Goal: Register for event/course

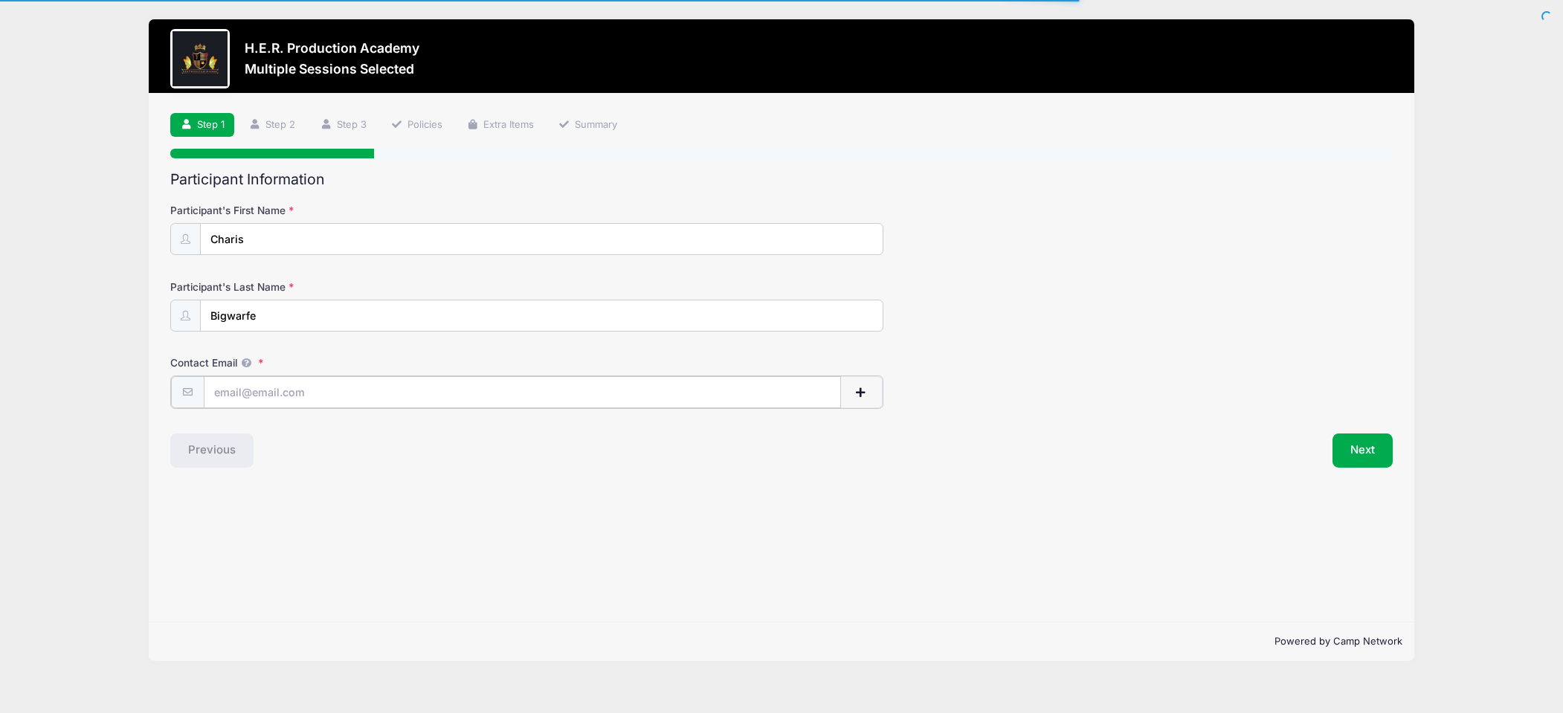
click at [298, 394] on input "Contact Email" at bounding box center [522, 392] width 637 height 32
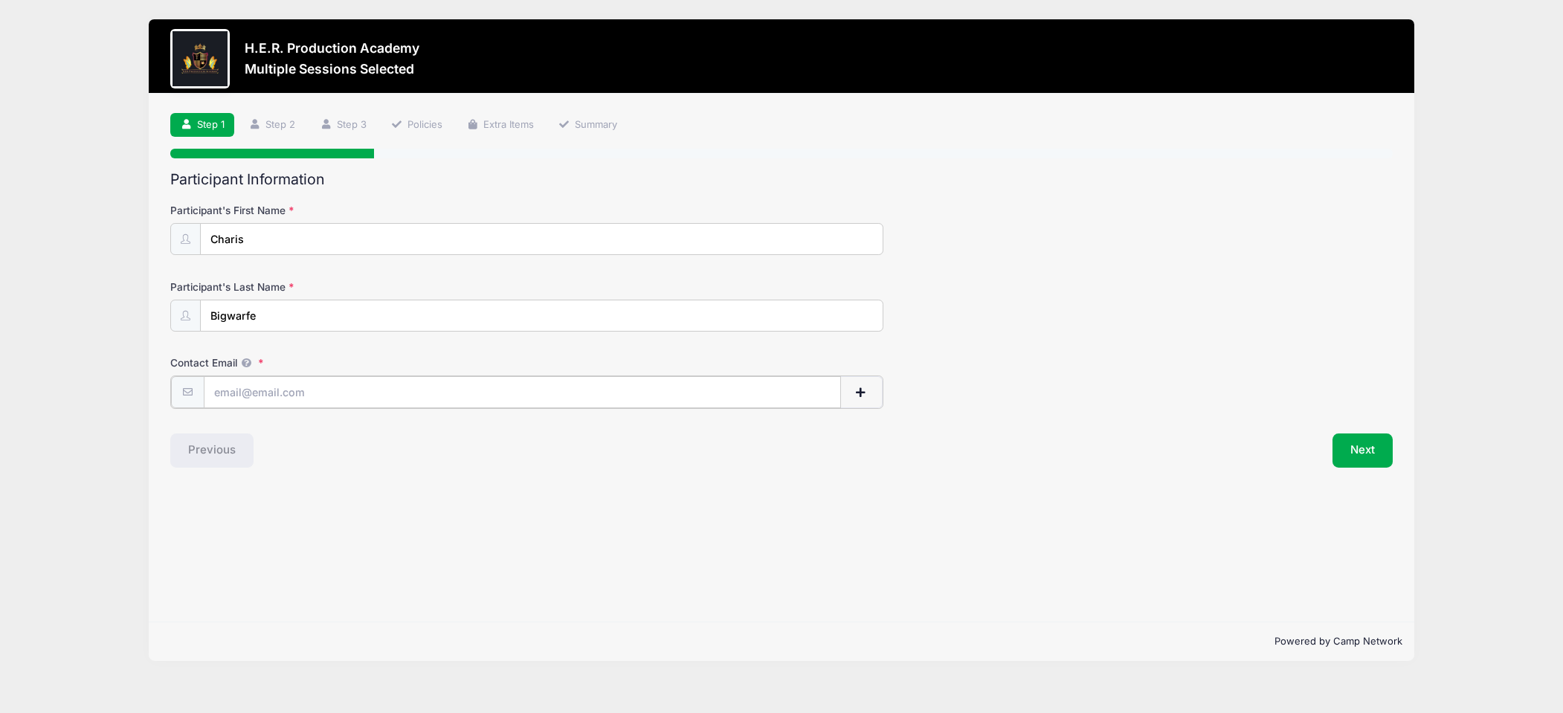
type input "[EMAIL_ADDRESS][DOMAIN_NAME]"
click at [869, 393] on button "button" at bounding box center [860, 392] width 43 height 32
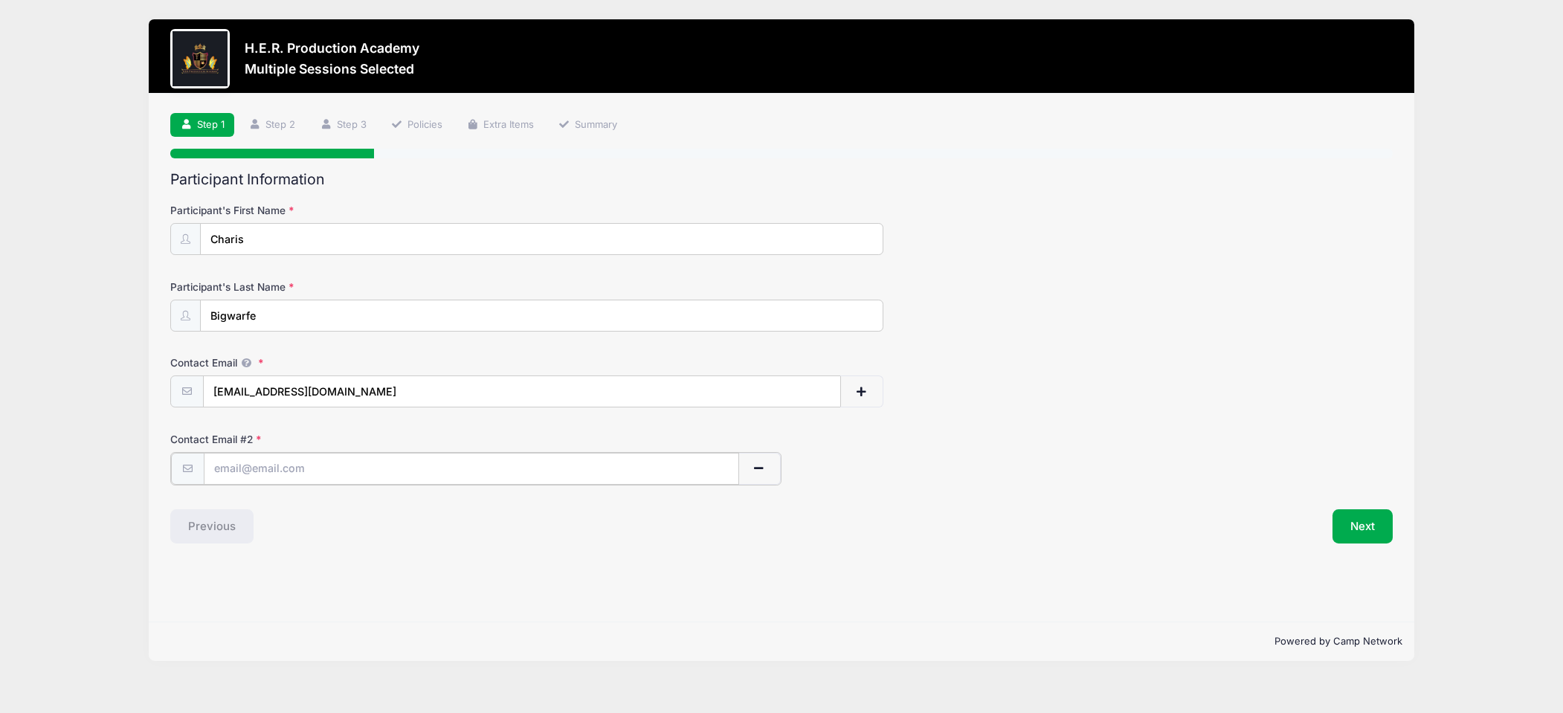
click at [222, 465] on input "text" at bounding box center [471, 469] width 535 height 32
type input "[EMAIL_ADDRESS][DOMAIN_NAME]"
click at [1372, 528] on button "Next" at bounding box center [1362, 525] width 60 height 34
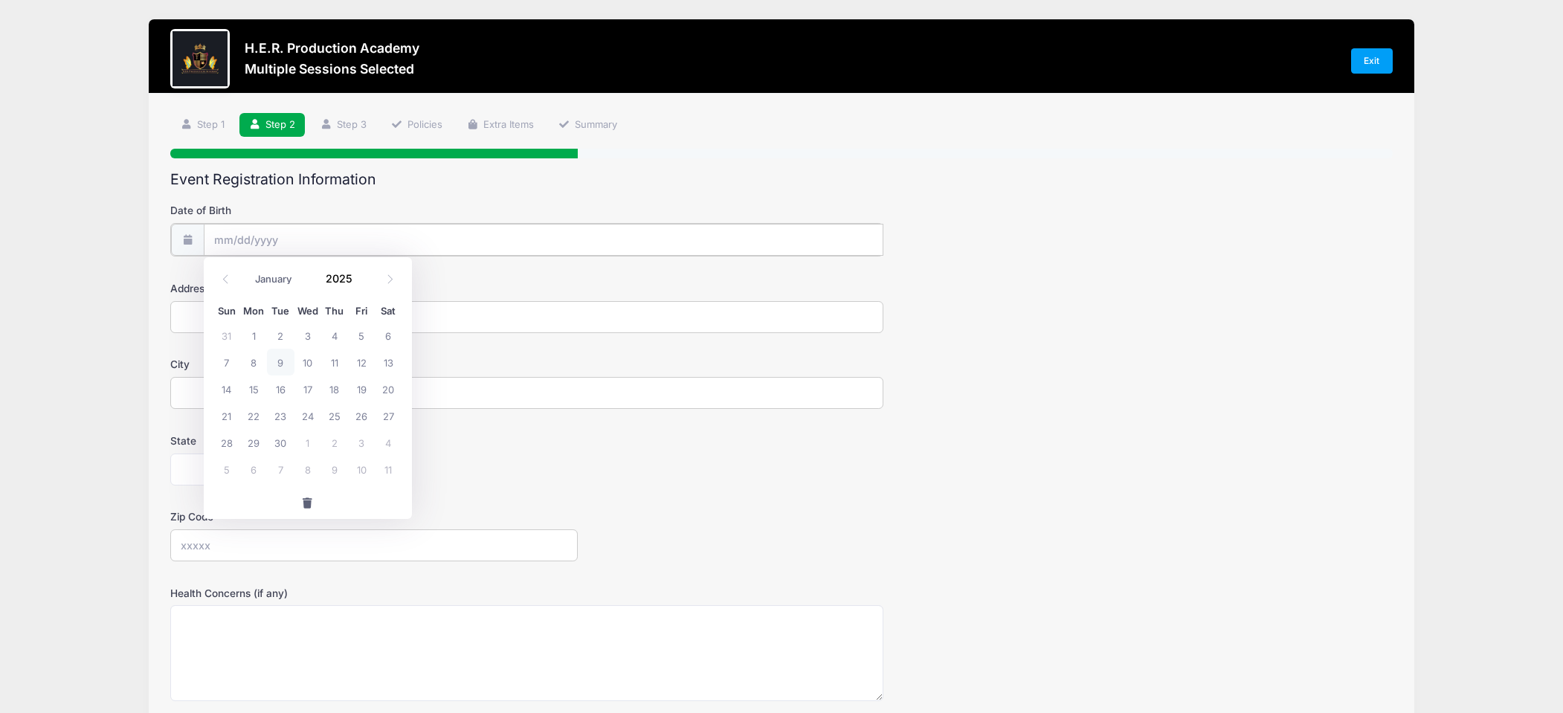
click at [253, 233] on input "Date of Birth" at bounding box center [544, 240] width 680 height 32
click at [359, 283] on span at bounding box center [362, 284] width 10 height 11
click at [359, 284] on span at bounding box center [362, 284] width 10 height 11
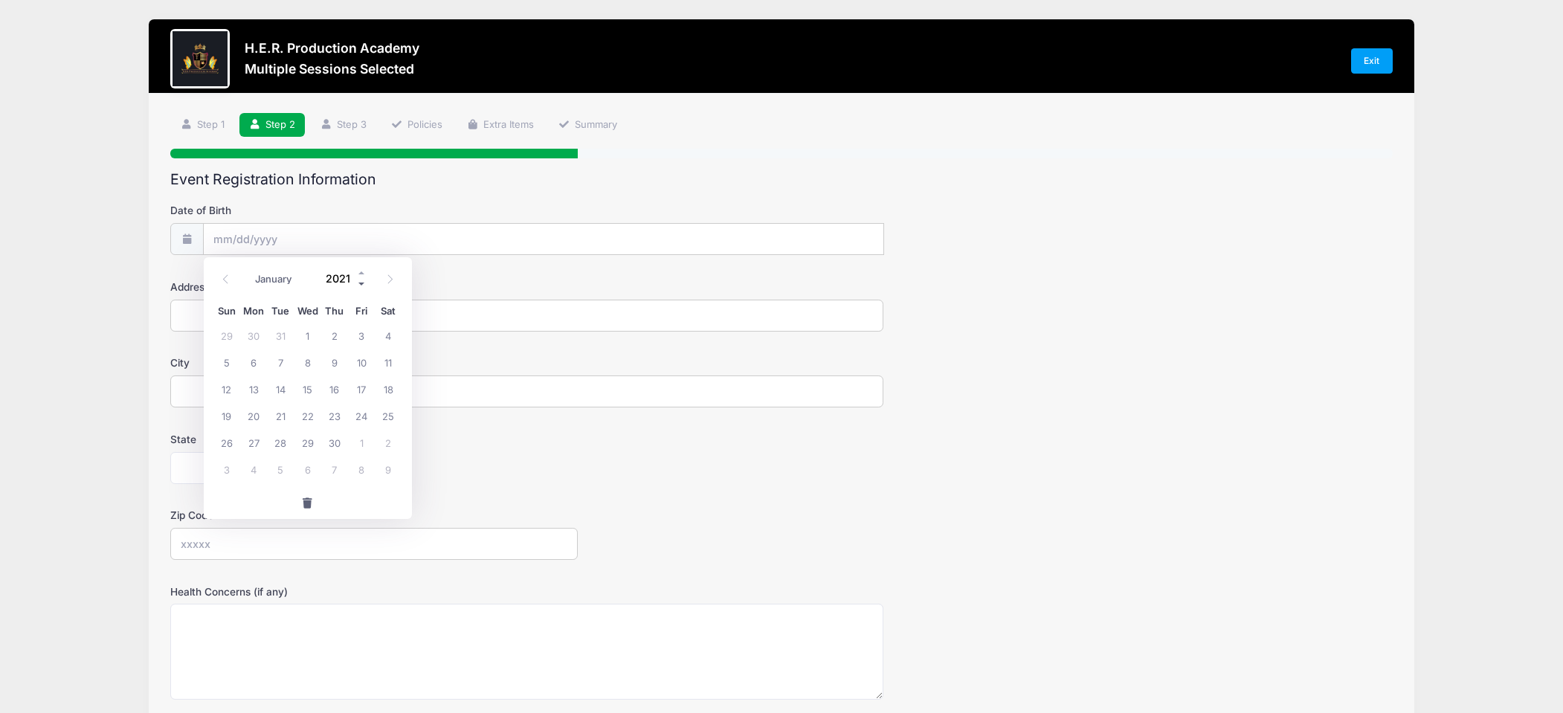
click at [359, 284] on span at bounding box center [362, 284] width 10 height 11
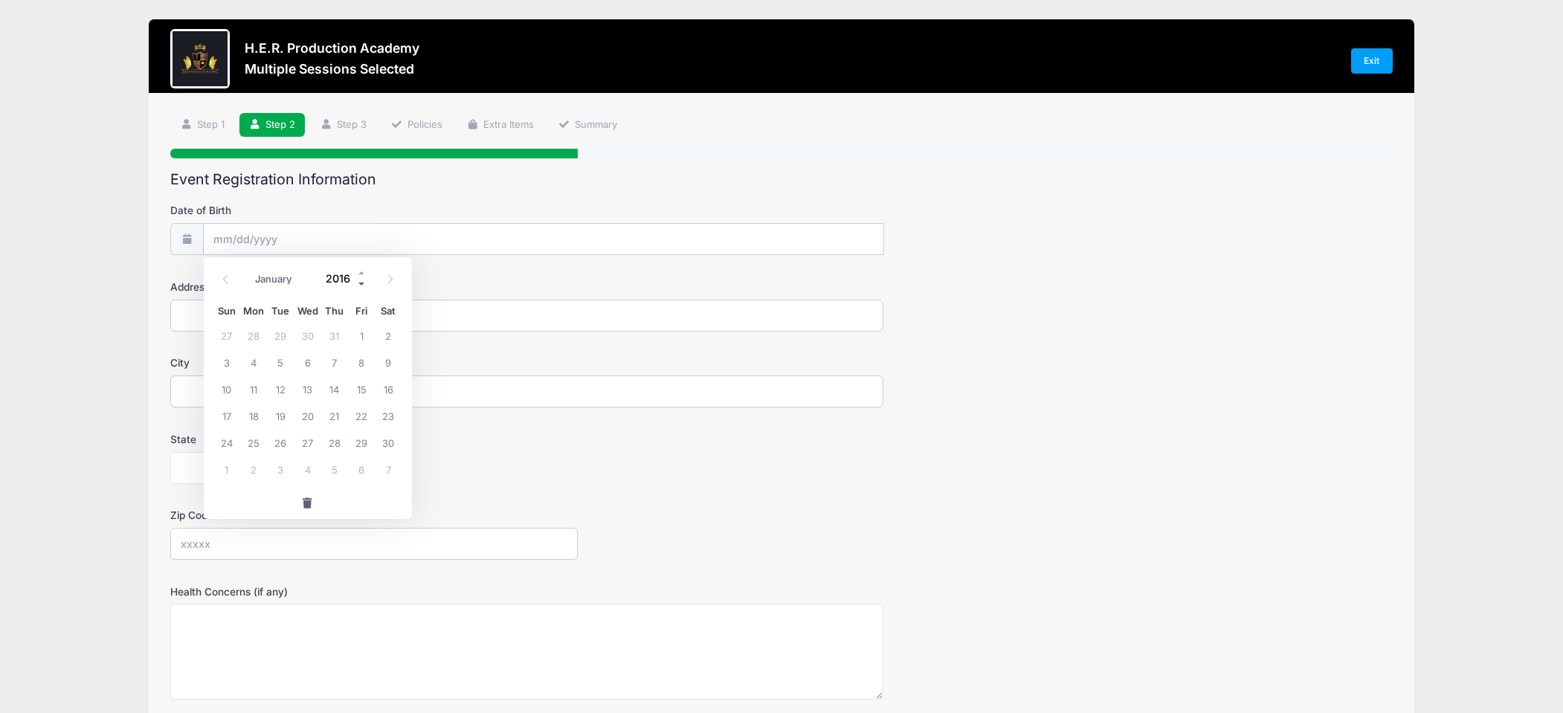
click at [359, 284] on span at bounding box center [362, 284] width 10 height 11
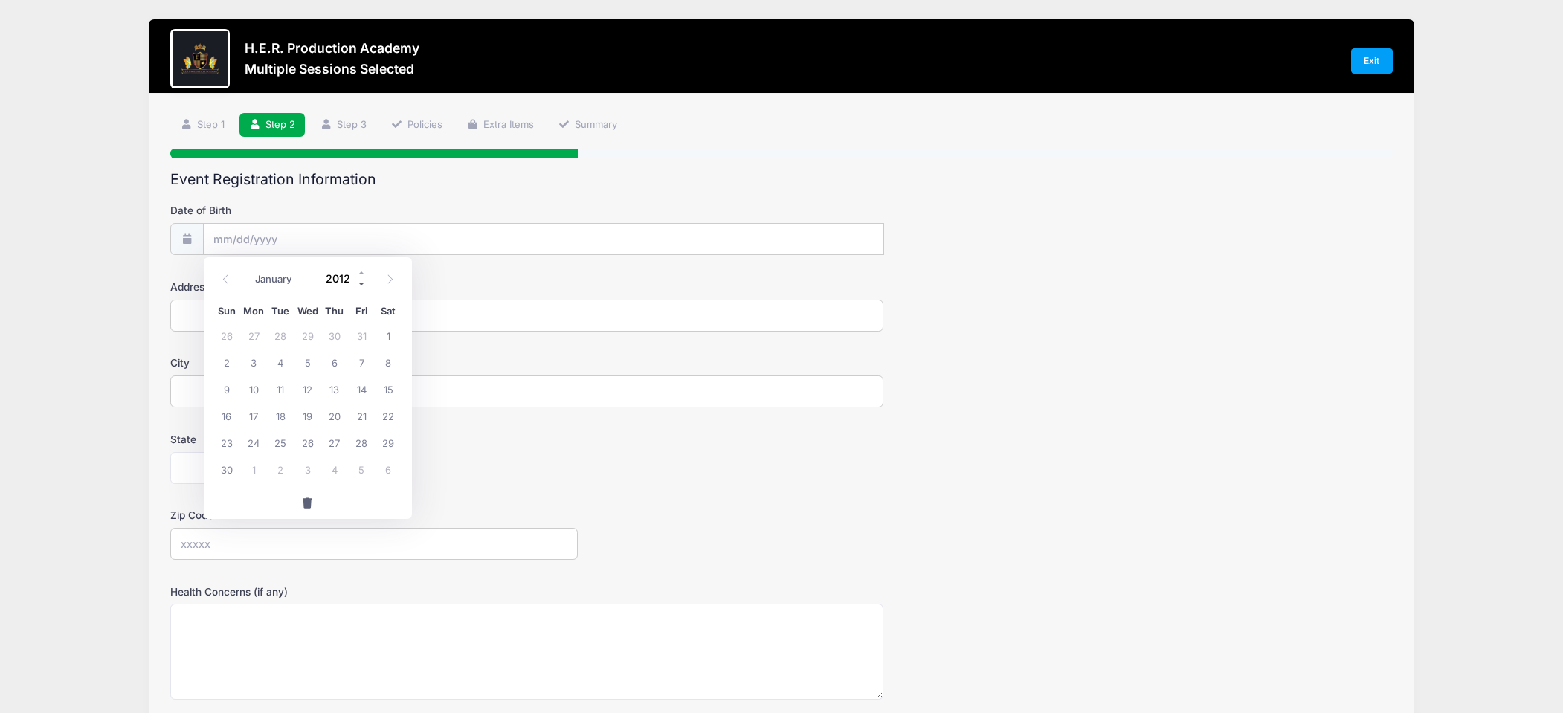
type input "2011"
click at [390, 277] on icon at bounding box center [390, 279] width 10 height 10
select select "11"
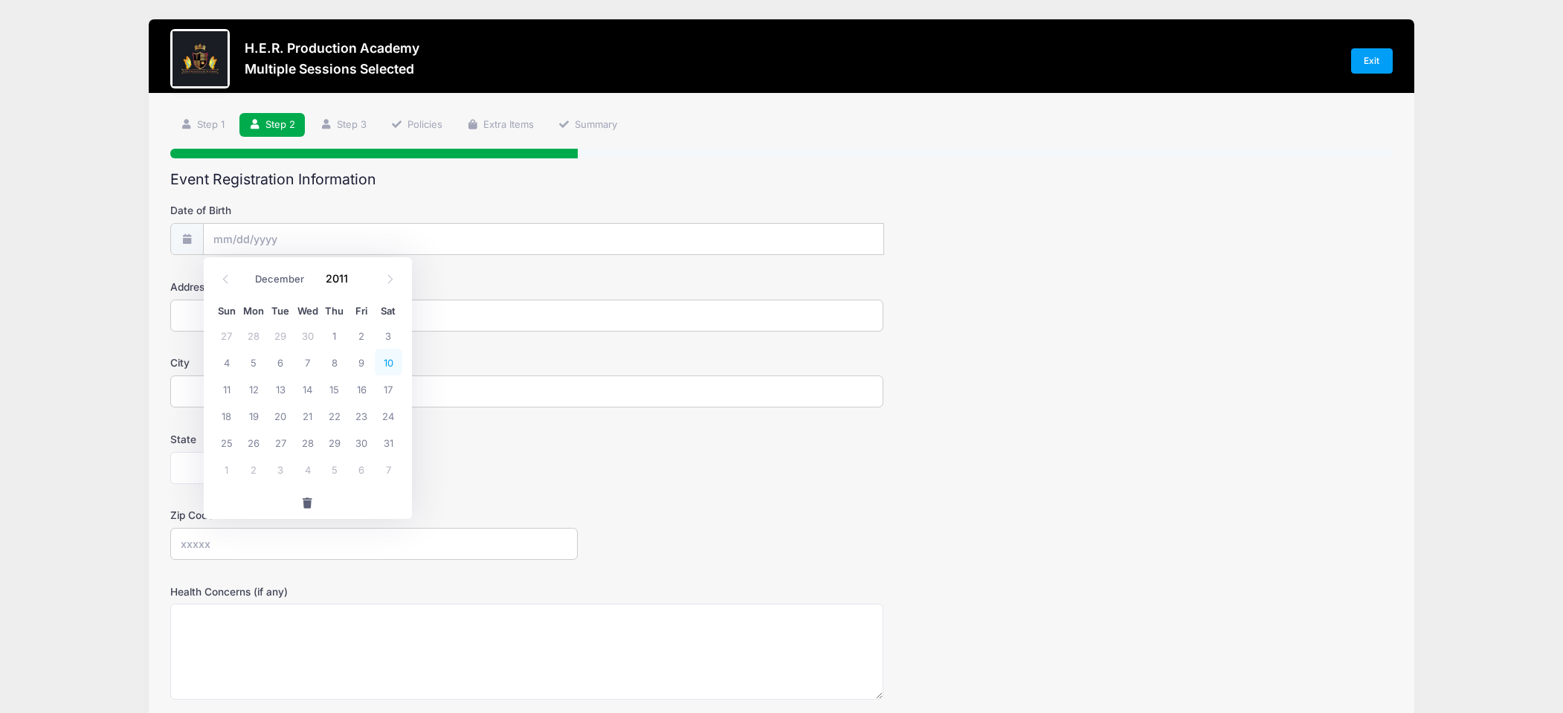
click at [386, 356] on span "10" at bounding box center [388, 362] width 27 height 27
type input "[DATE]"
click at [222, 312] on input "Address" at bounding box center [526, 316] width 713 height 32
type input "[STREET_ADDRESS]"
type input "Blythewood"
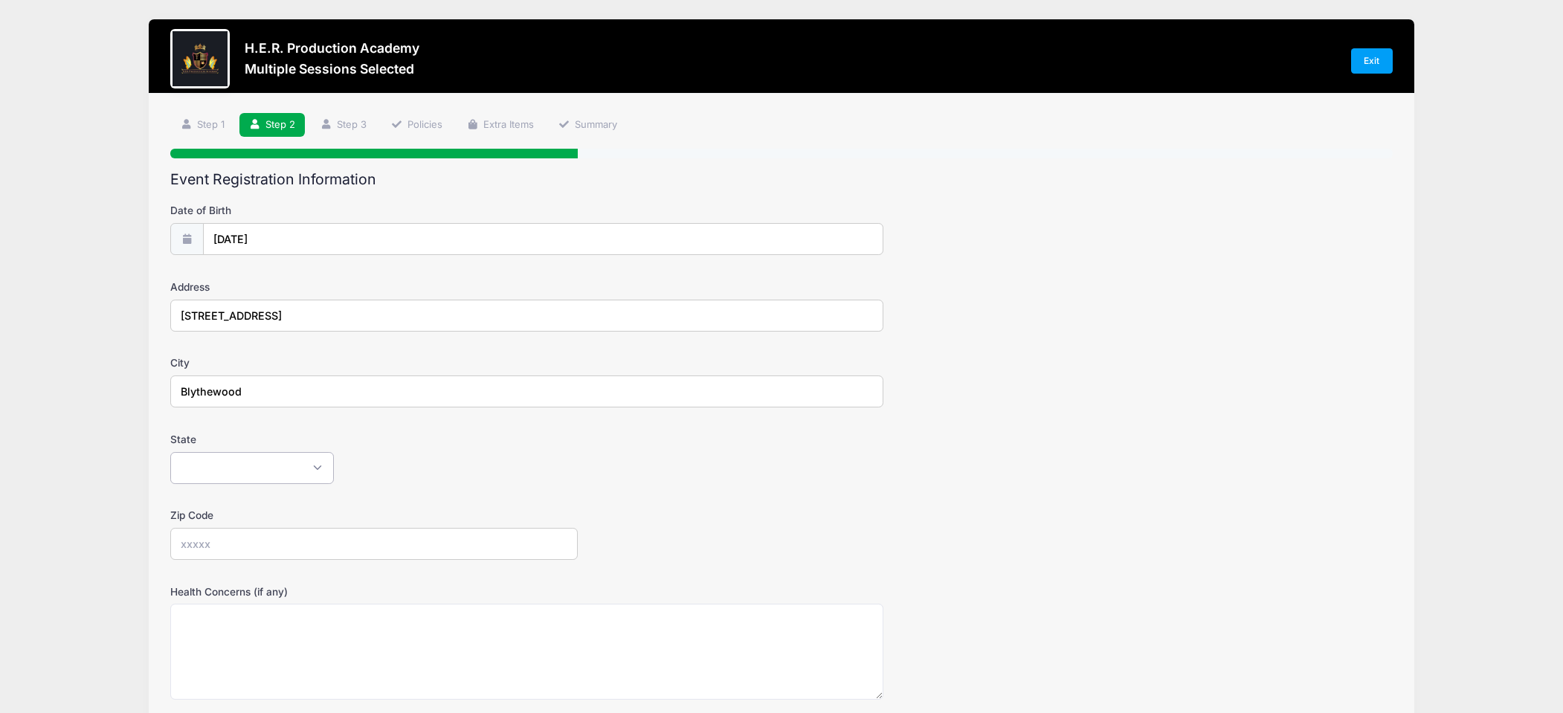
select select "SC"
type input "29016"
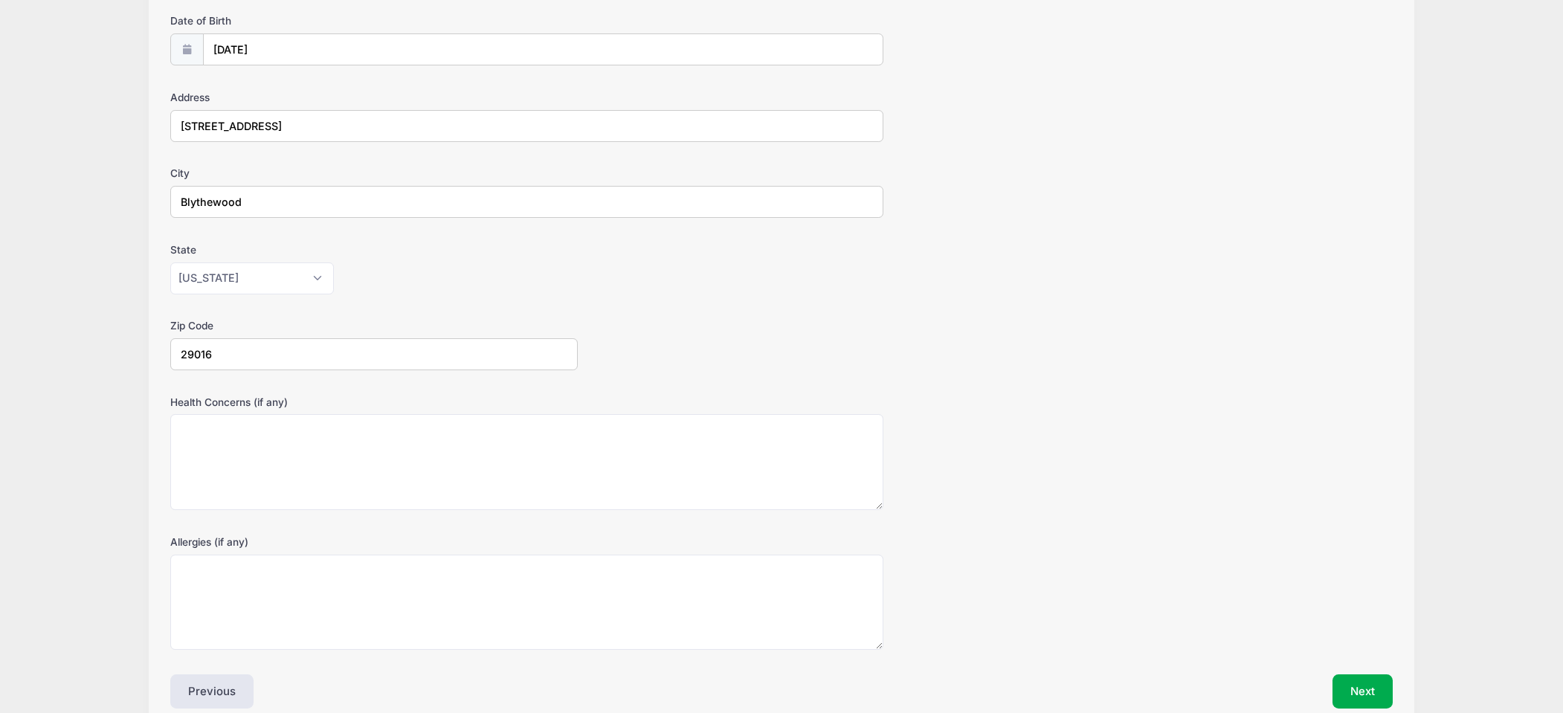
scroll to position [224, 0]
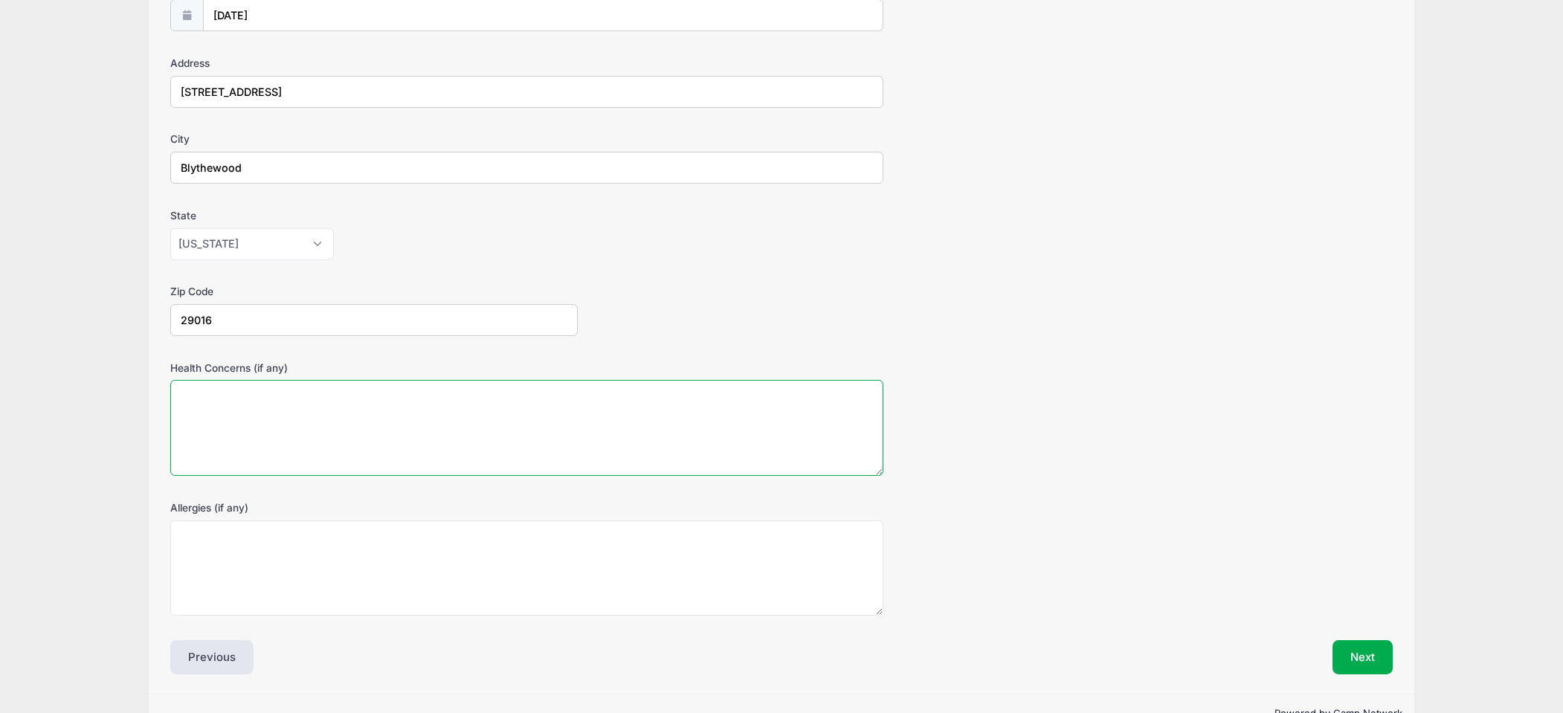
click at [267, 413] on textarea "Health Concerns (if any)" at bounding box center [526, 428] width 713 height 96
type textarea "None"
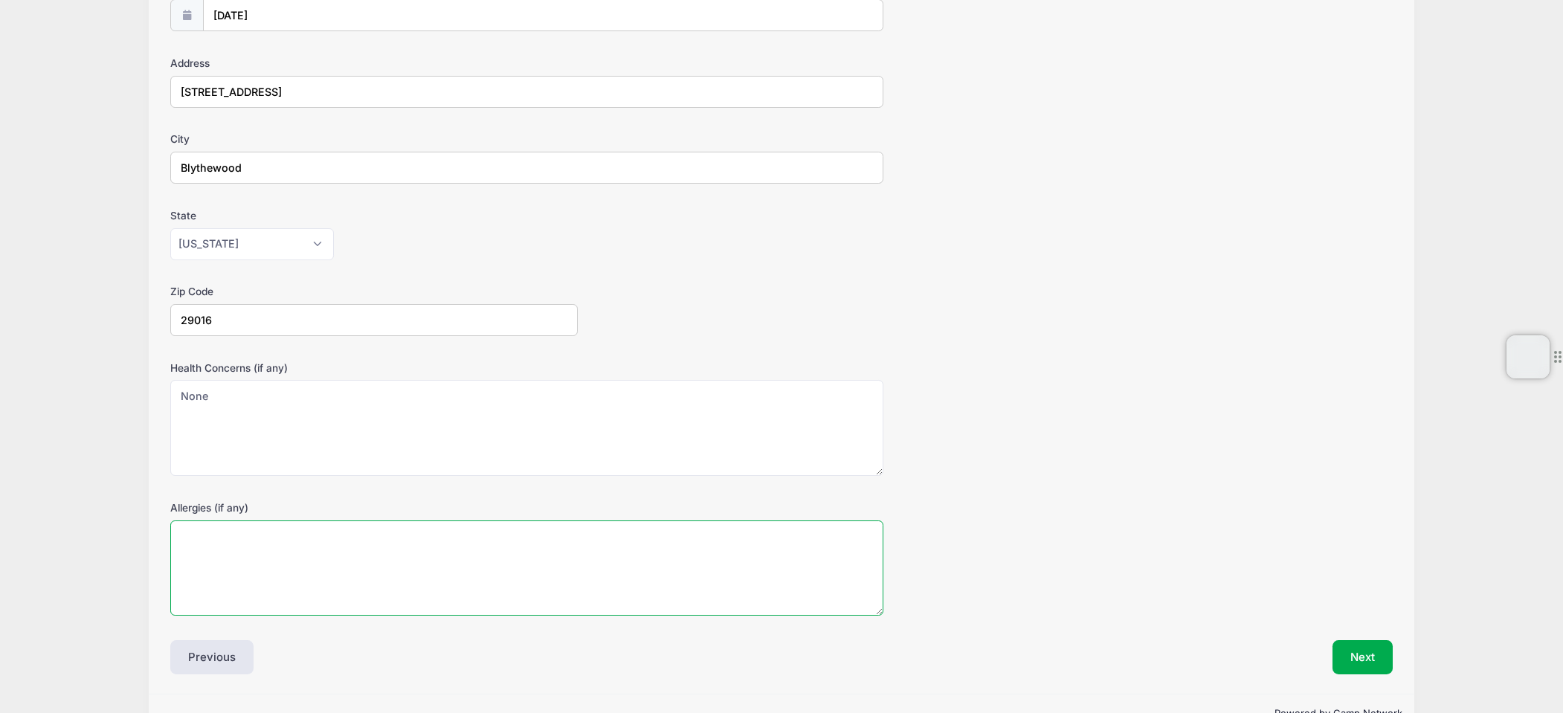
click at [266, 544] on textarea "Allergies (if any)" at bounding box center [526, 569] width 713 height 96
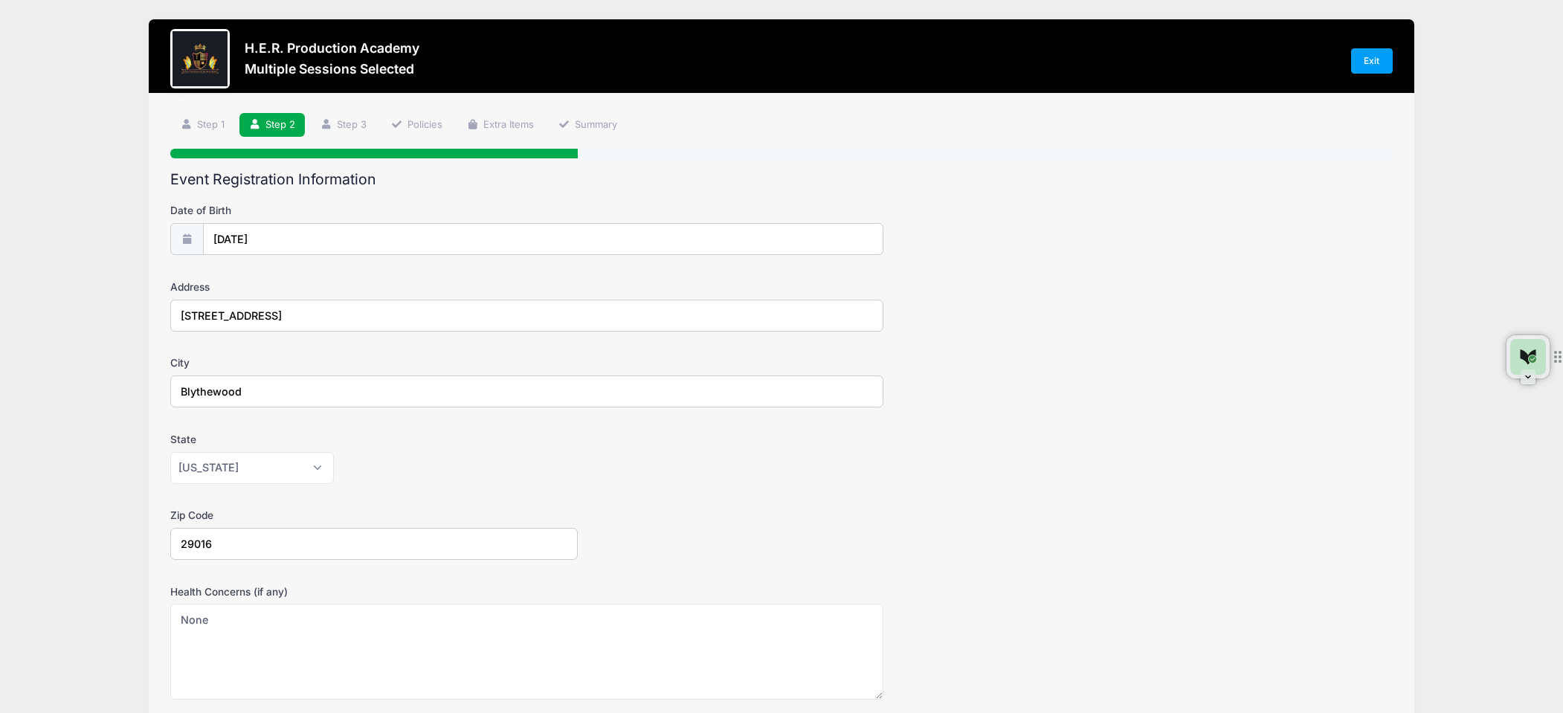
scroll to position [219, 0]
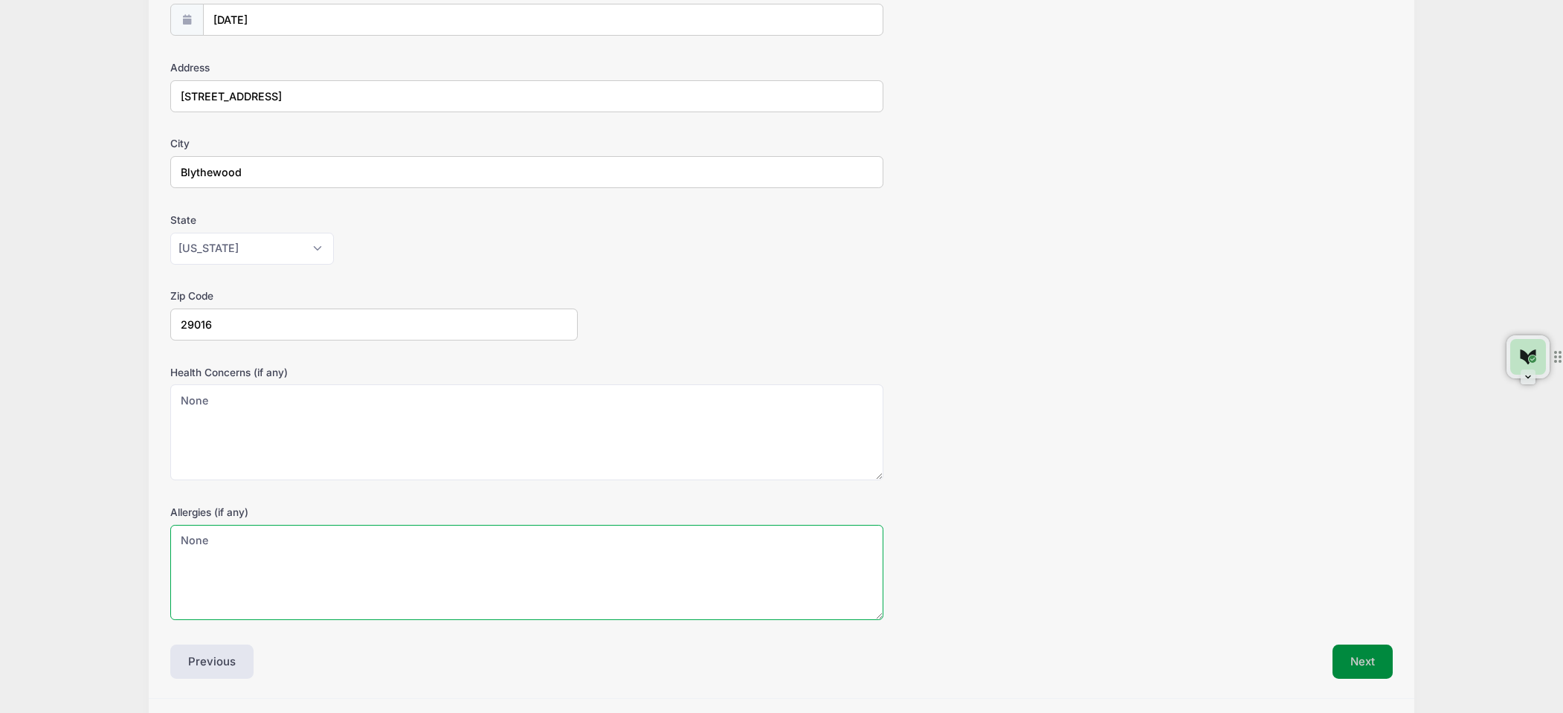
type textarea "None"
drag, startPoint x: 1367, startPoint y: 667, endPoint x: 1154, endPoint y: 445, distance: 307.7
click at [1367, 667] on button "Next" at bounding box center [1362, 662] width 60 height 34
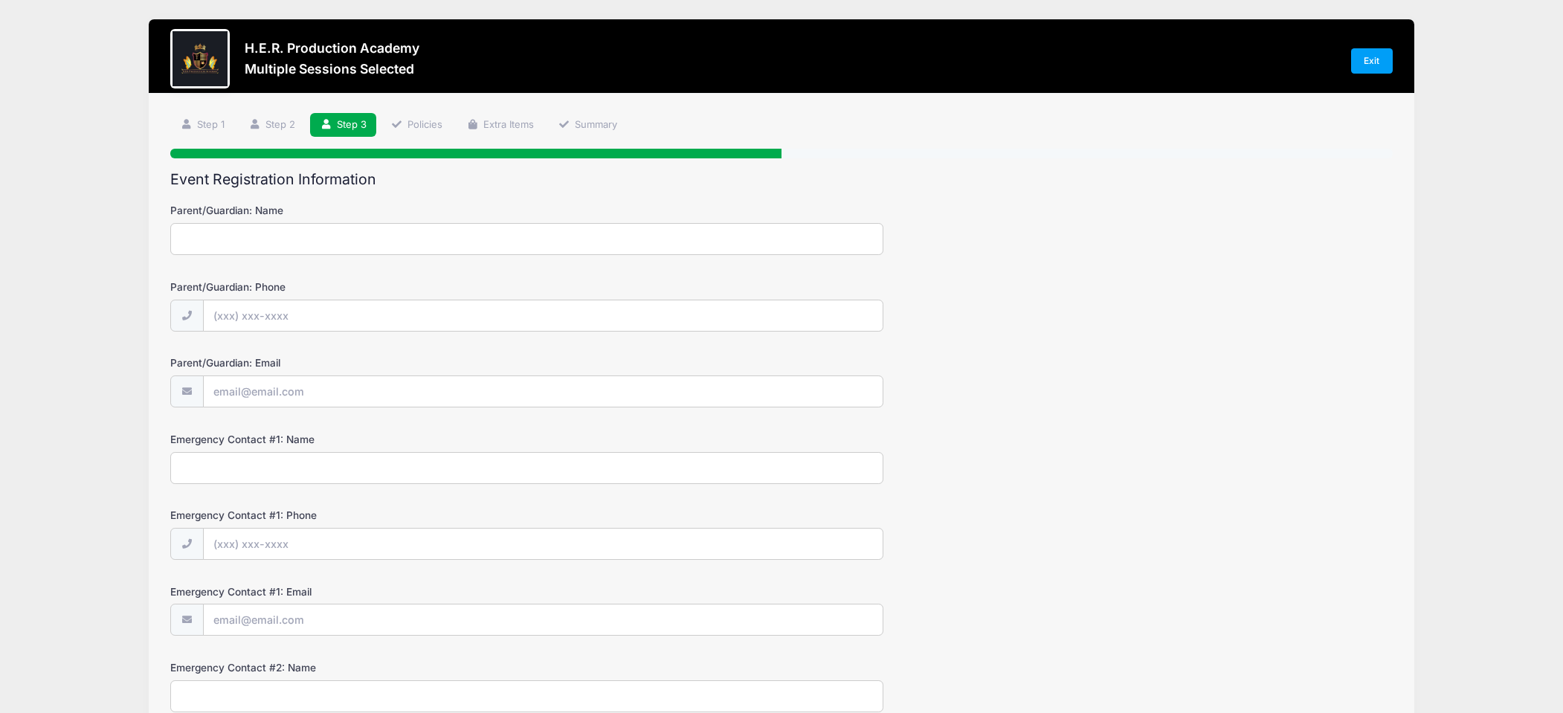
scroll to position [0, 0]
click at [376, 236] on input "Parent/Guardian: Name" at bounding box center [526, 239] width 713 height 32
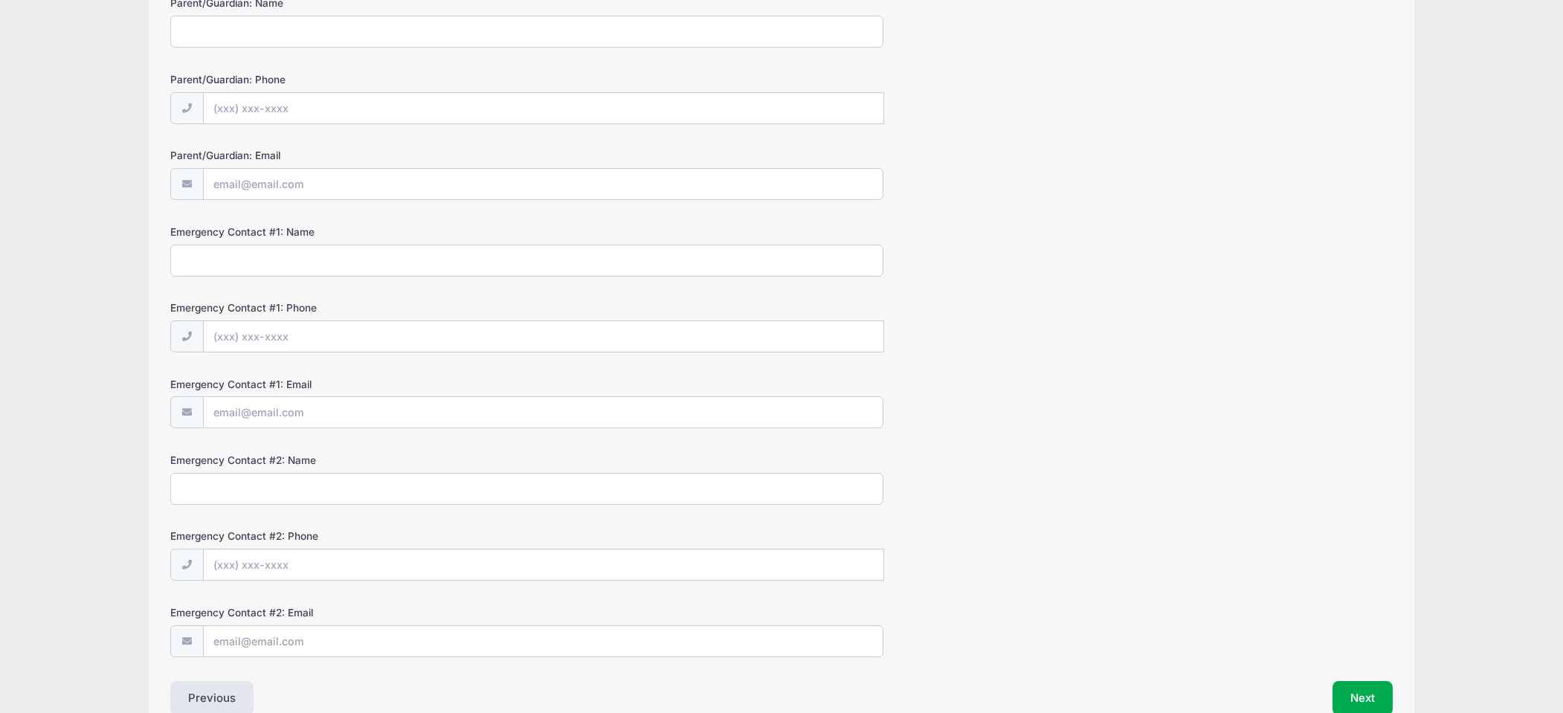
scroll to position [144, 0]
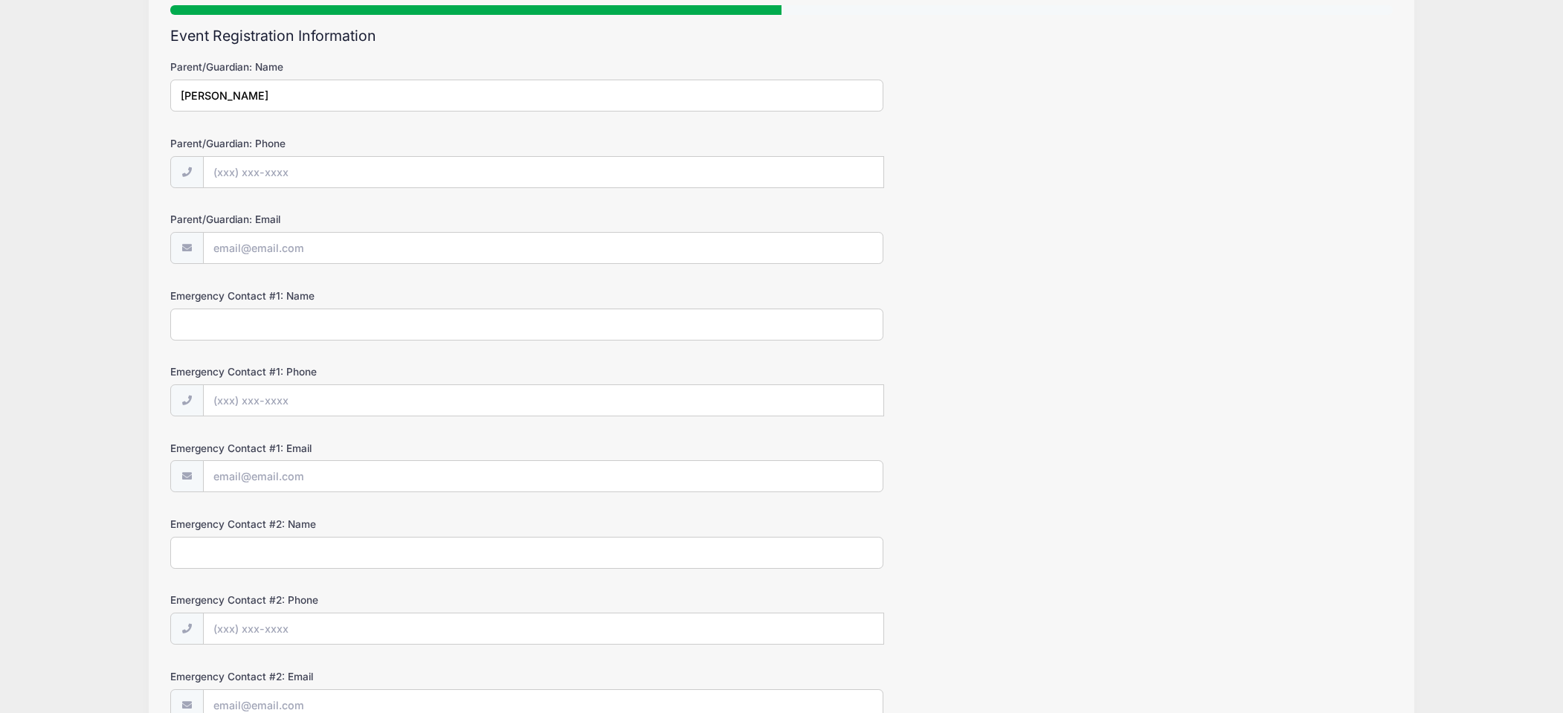
type input "[PERSON_NAME]"
type input "[PHONE_NUMBER]"
click at [349, 246] on input "Parent/Guardian: Email" at bounding box center [543, 249] width 679 height 32
type input "[EMAIL_ADDRESS][DOMAIN_NAME]"
click at [242, 329] on input "Emergency Contact #1: Name" at bounding box center [526, 325] width 713 height 32
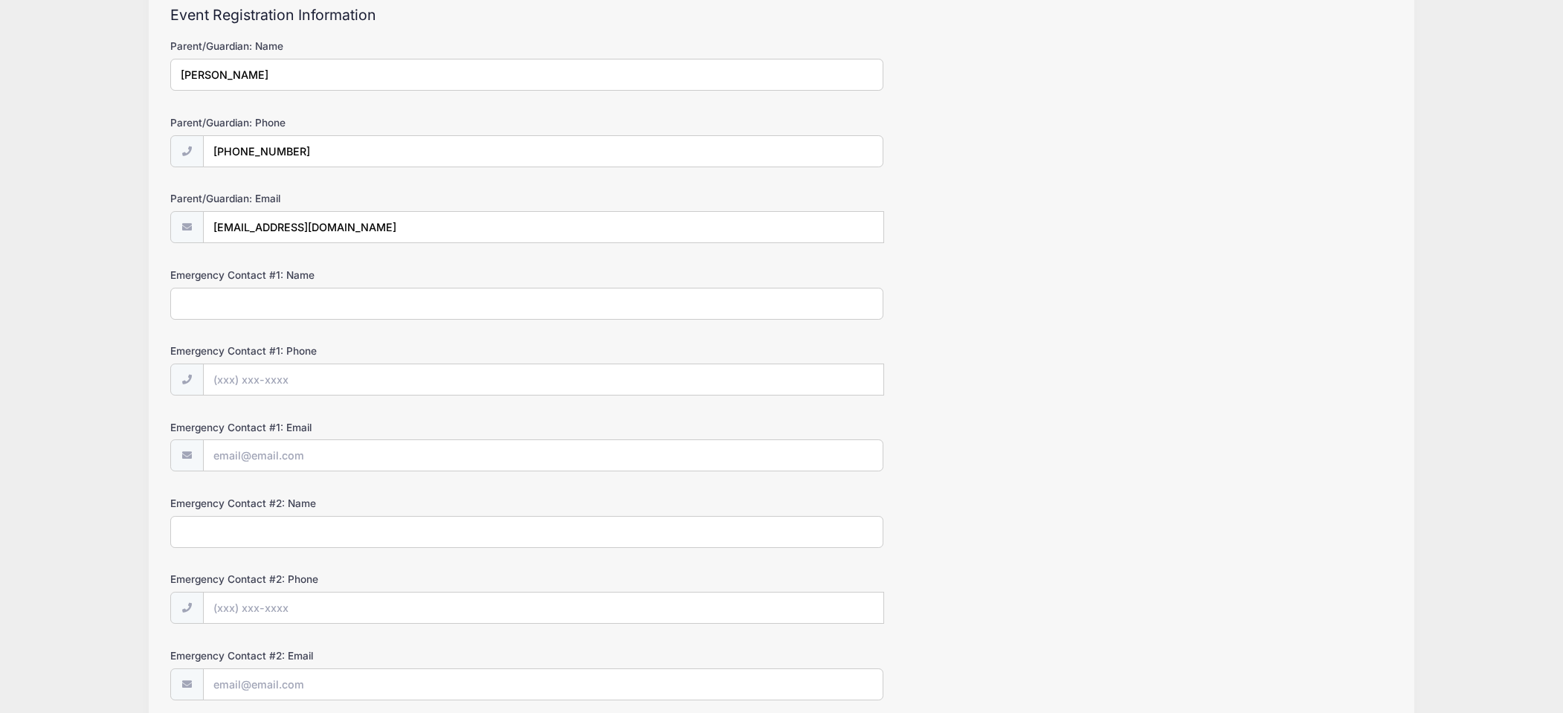
scroll to position [165, 0]
type input "[PERSON_NAME]"
type input "[PHONE_NUMBER]"
click at [326, 460] on input "Emergency Contact #1: Email" at bounding box center [543, 455] width 679 height 32
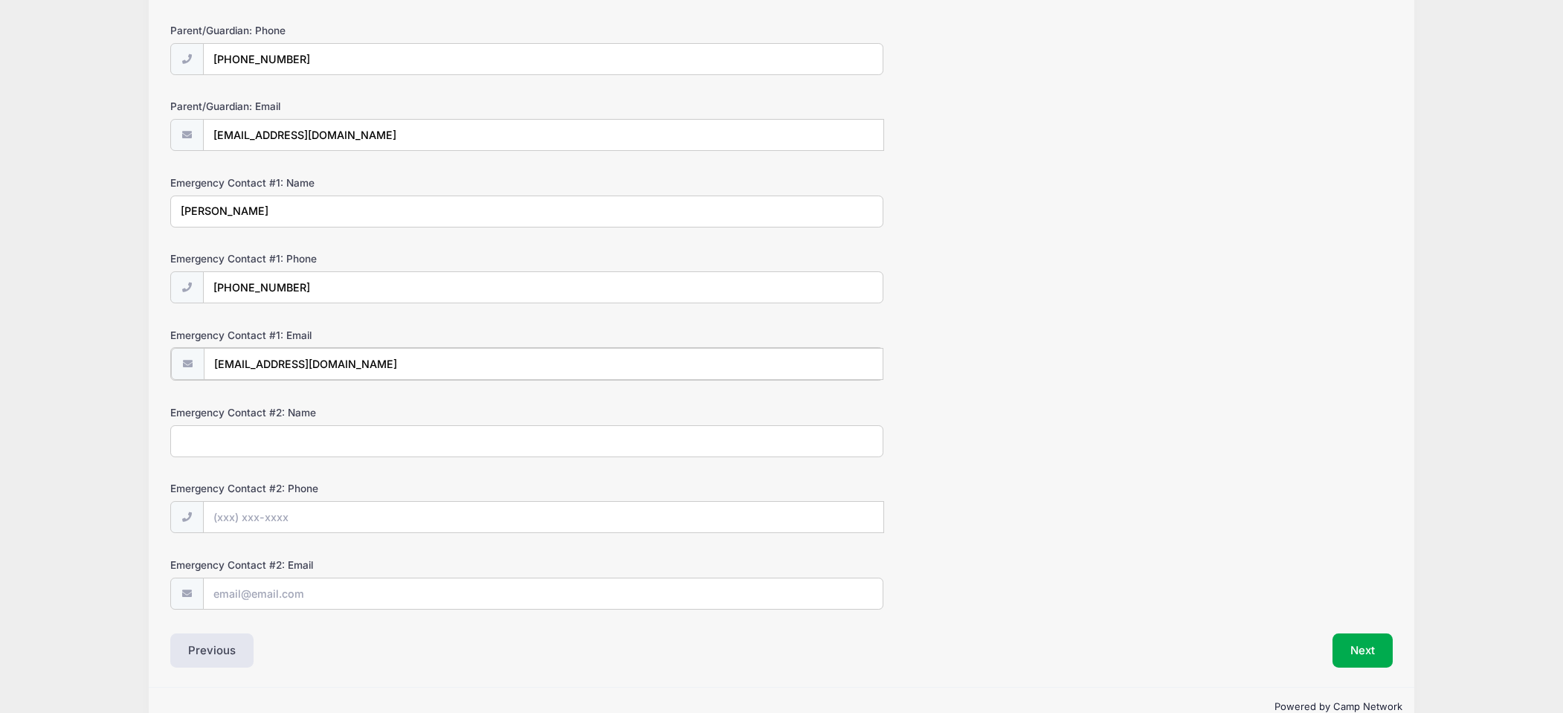
scroll to position [289, 0]
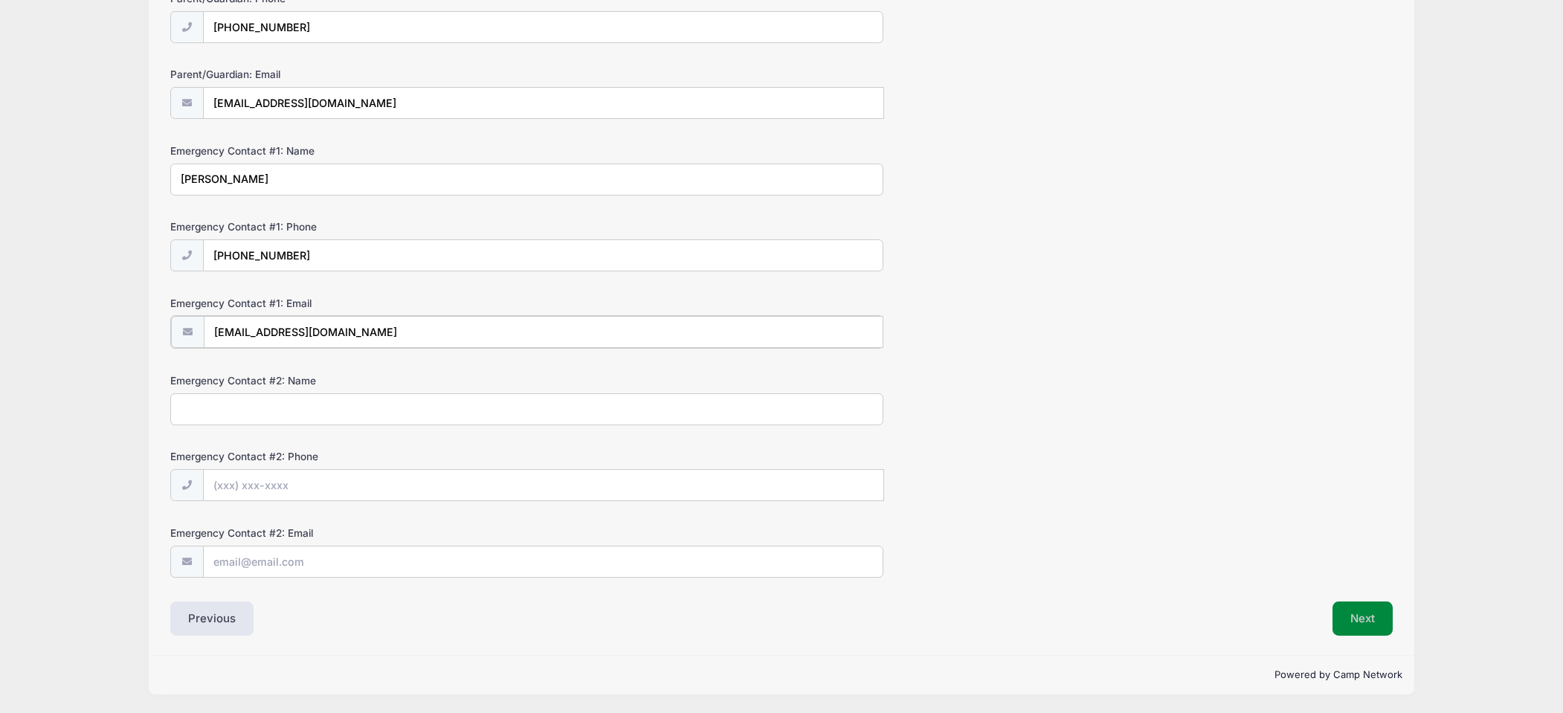
type input "[EMAIL_ADDRESS][DOMAIN_NAME]"
drag, startPoint x: 1364, startPoint y: 623, endPoint x: 1326, endPoint y: 617, distance: 38.4
click at [1364, 623] on button "Next" at bounding box center [1362, 619] width 60 height 34
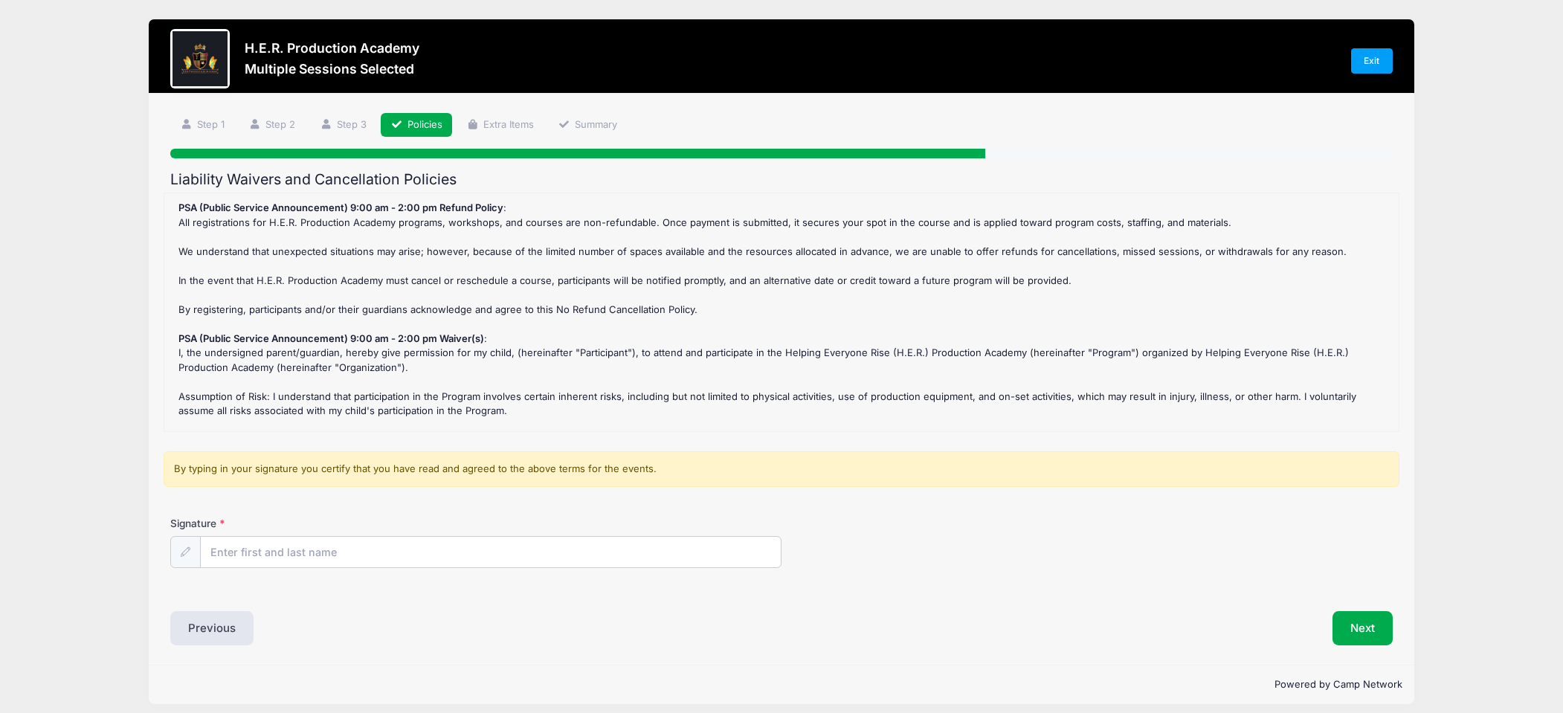
scroll to position [10, 0]
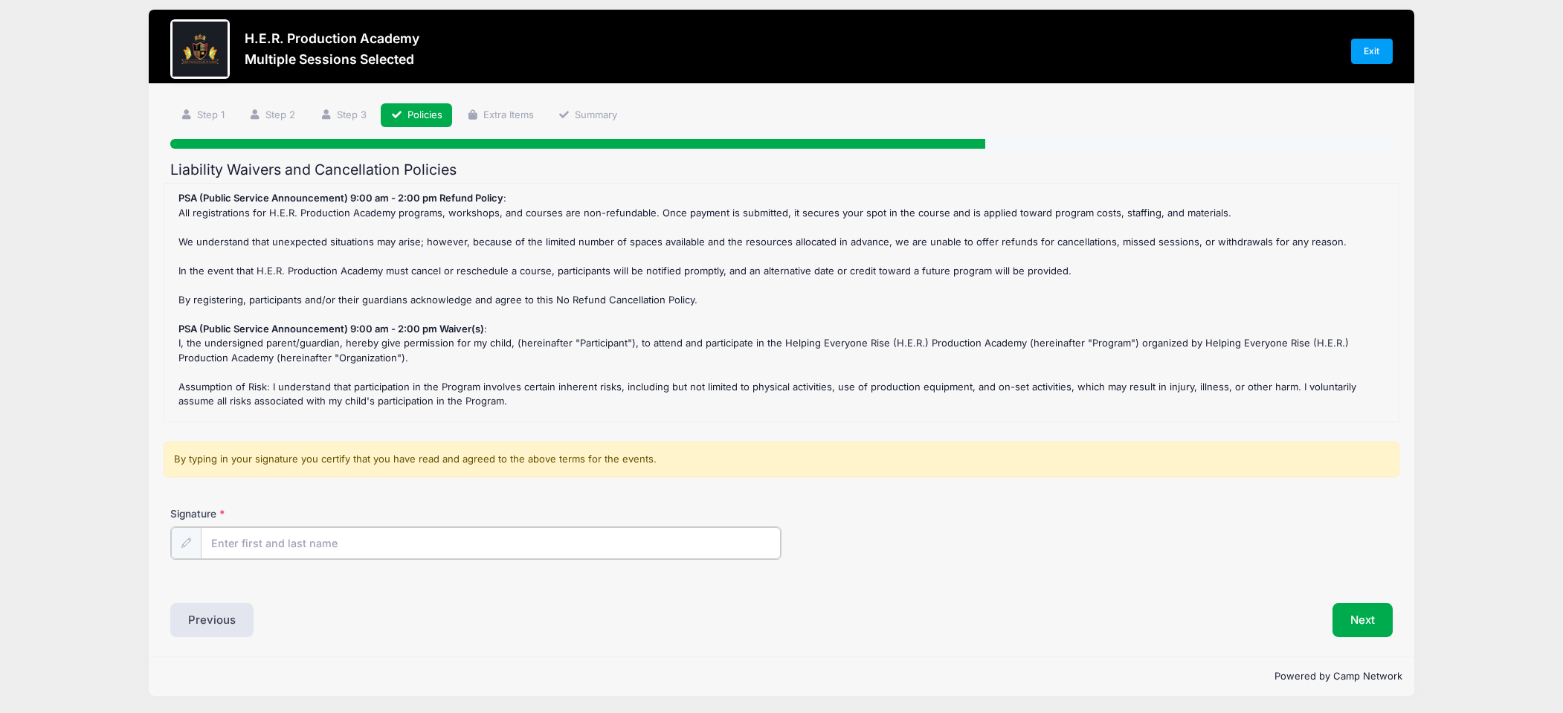
click at [257, 540] on input "Signature" at bounding box center [491, 543] width 580 height 32
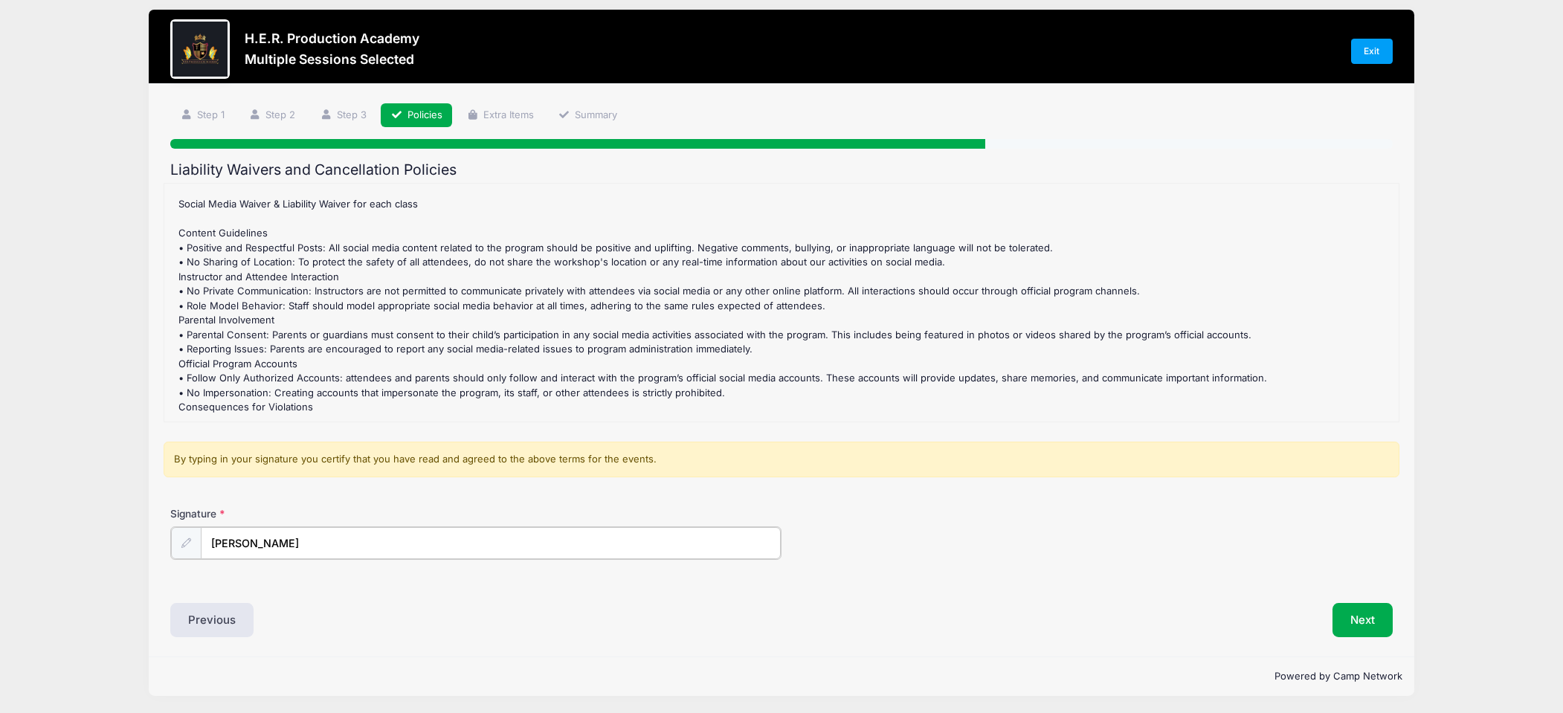
scroll to position [11, 0]
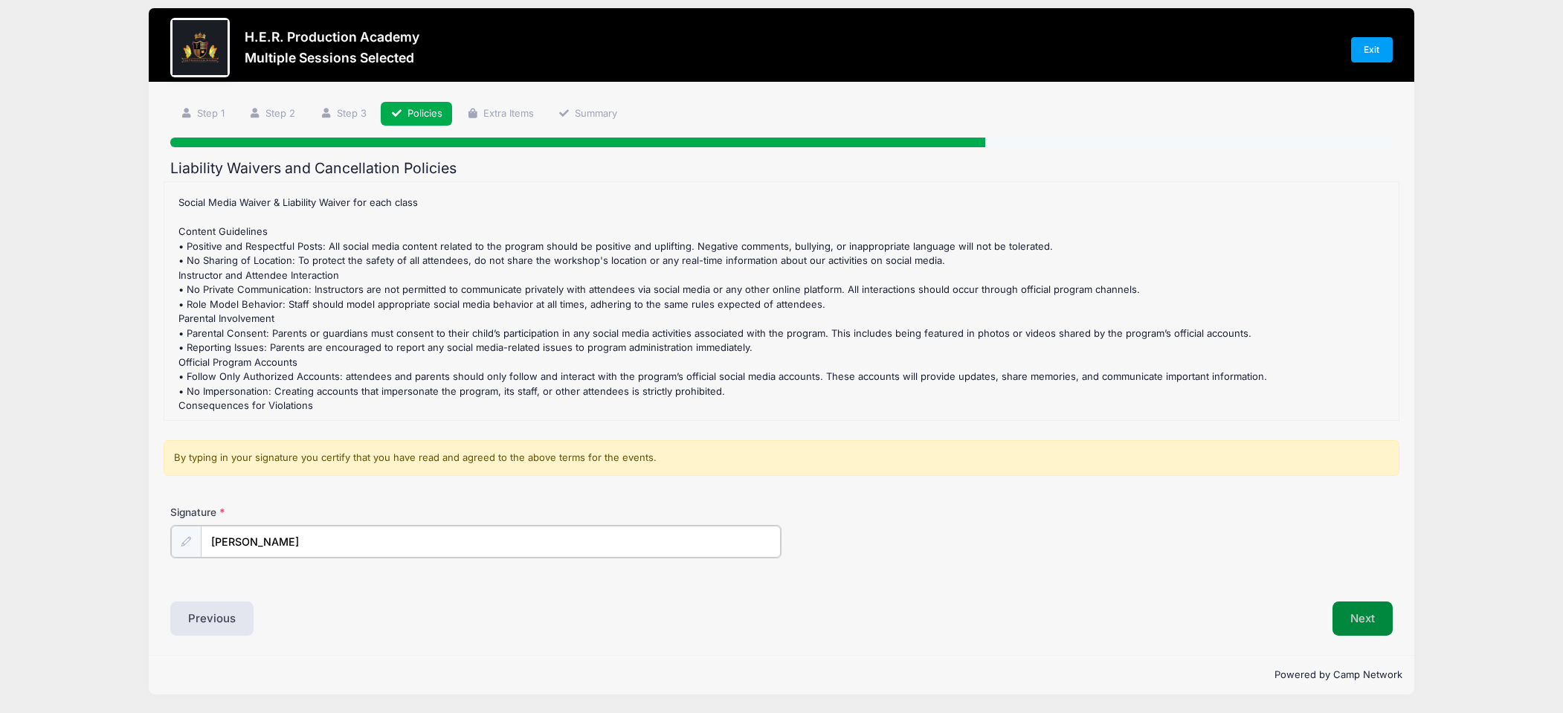
type input "[PERSON_NAME]"
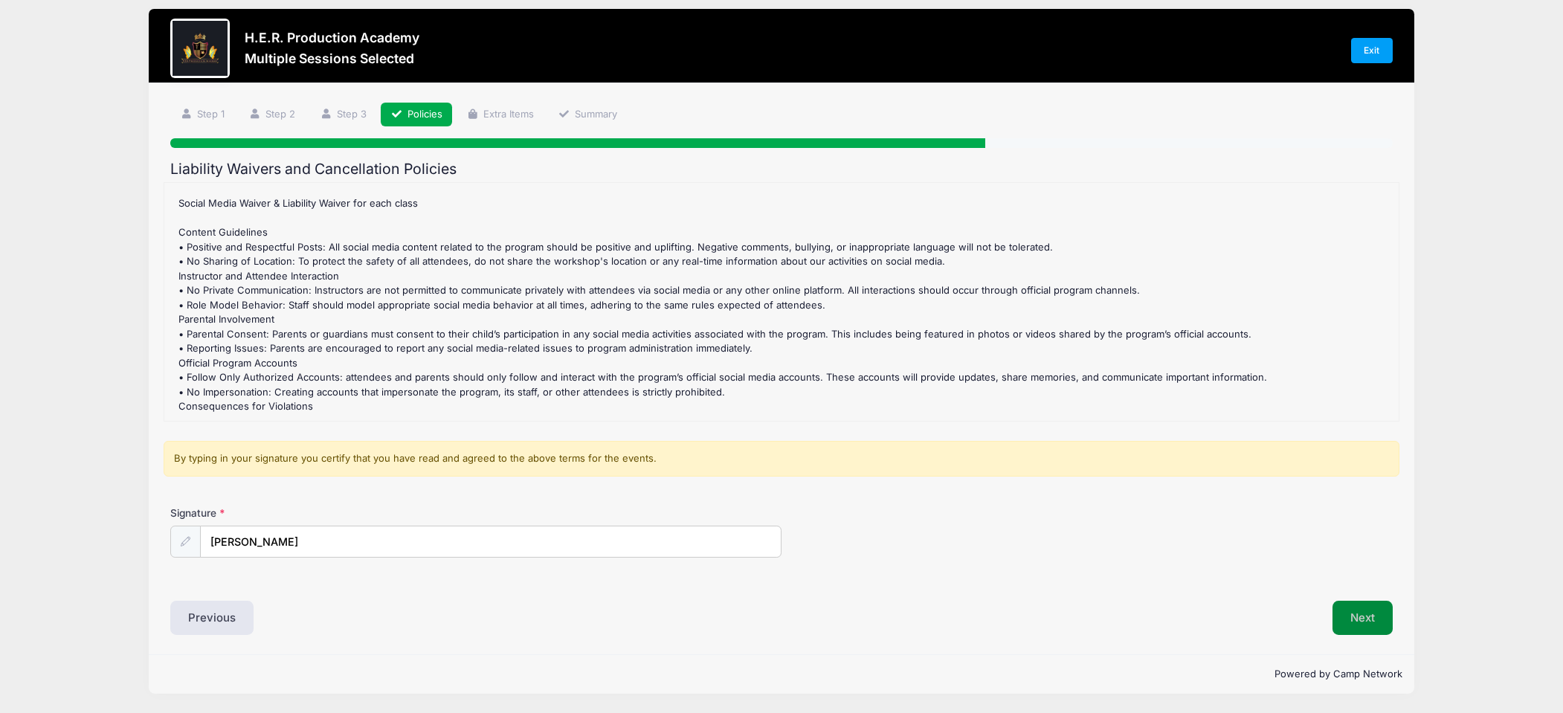
drag, startPoint x: 1367, startPoint y: 622, endPoint x: 1228, endPoint y: 593, distance: 142.0
click at [1367, 622] on button "Next" at bounding box center [1362, 618] width 60 height 34
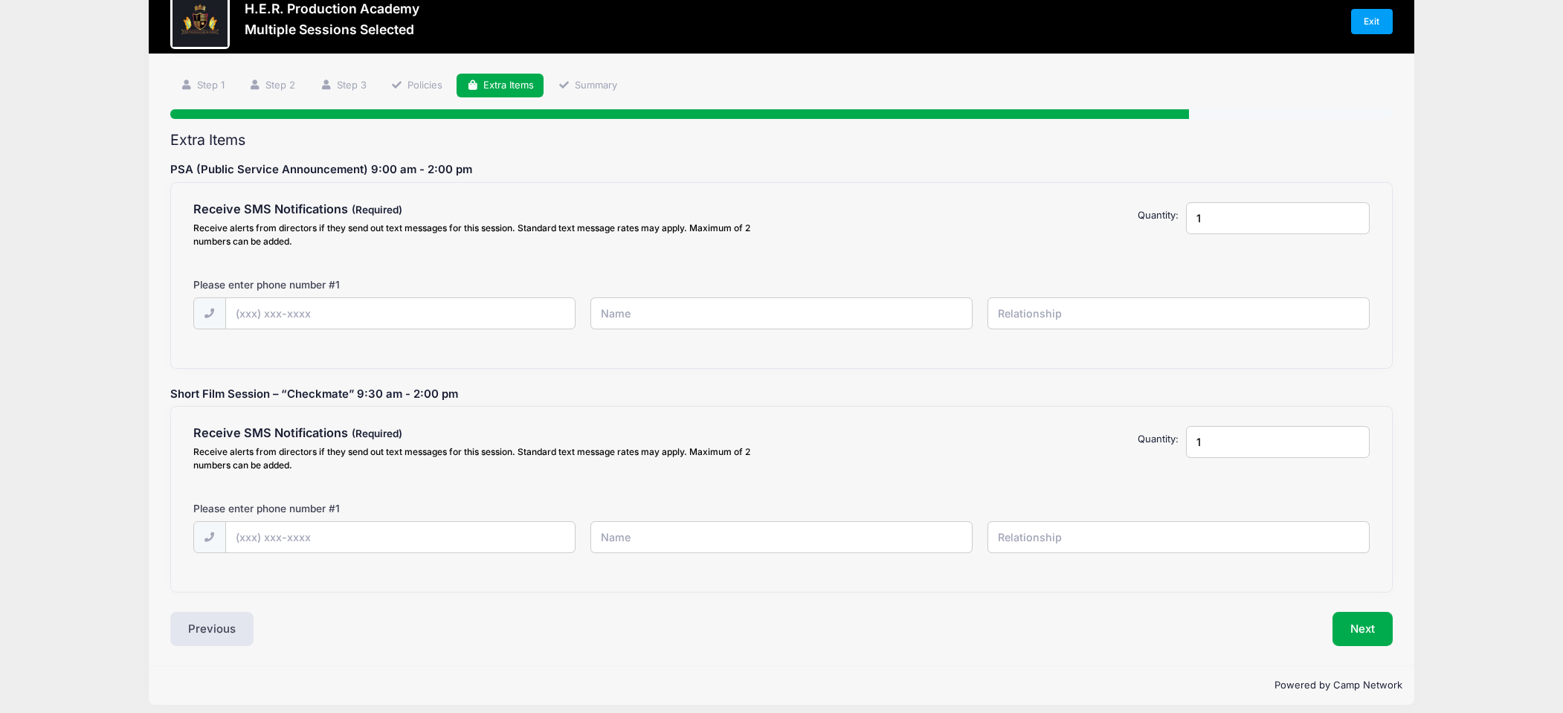
scroll to position [50, 0]
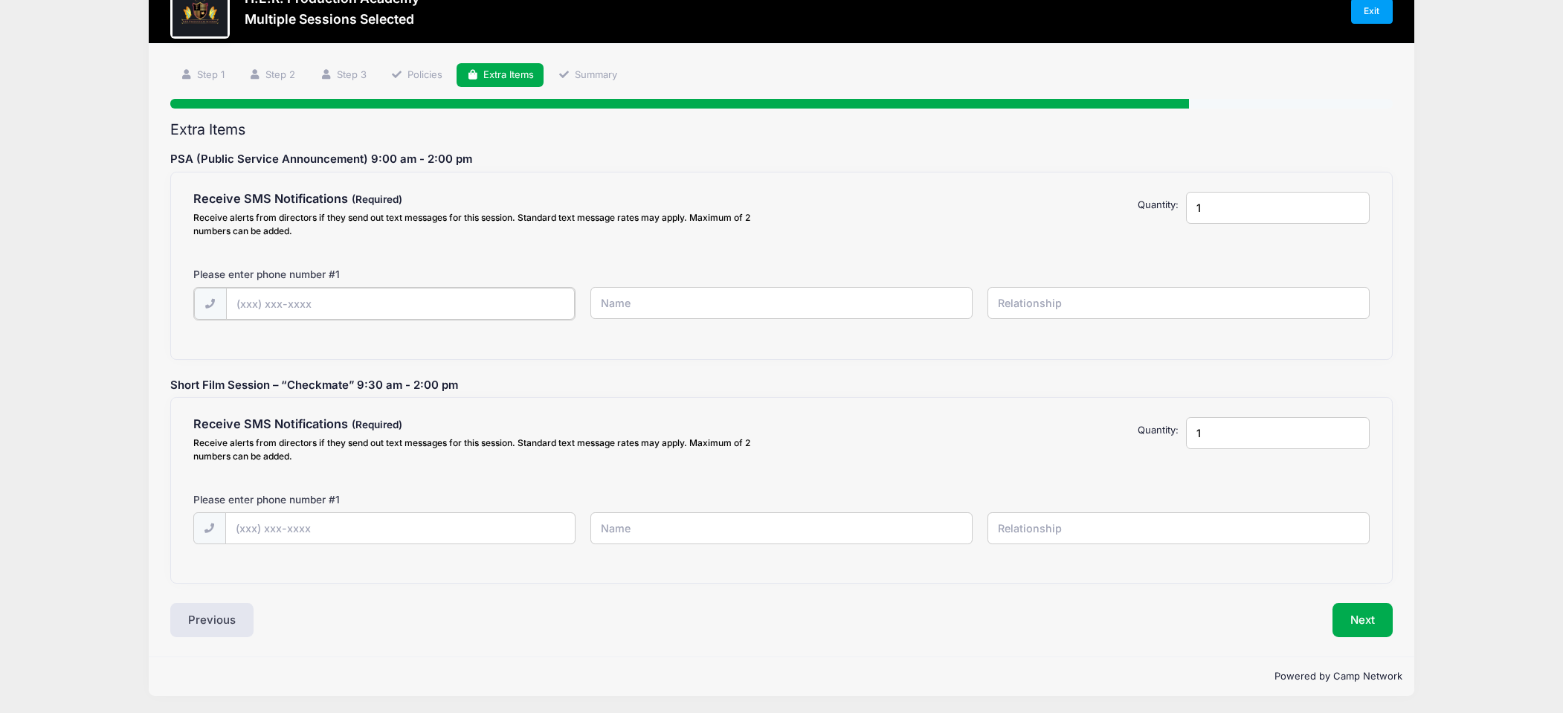
click at [265, 308] on input "text" at bounding box center [400, 304] width 349 height 32
type input "[PHONE_NUMBER]"
type input "Alexa"
type input "mother"
click at [255, 526] on input "text" at bounding box center [400, 528] width 349 height 32
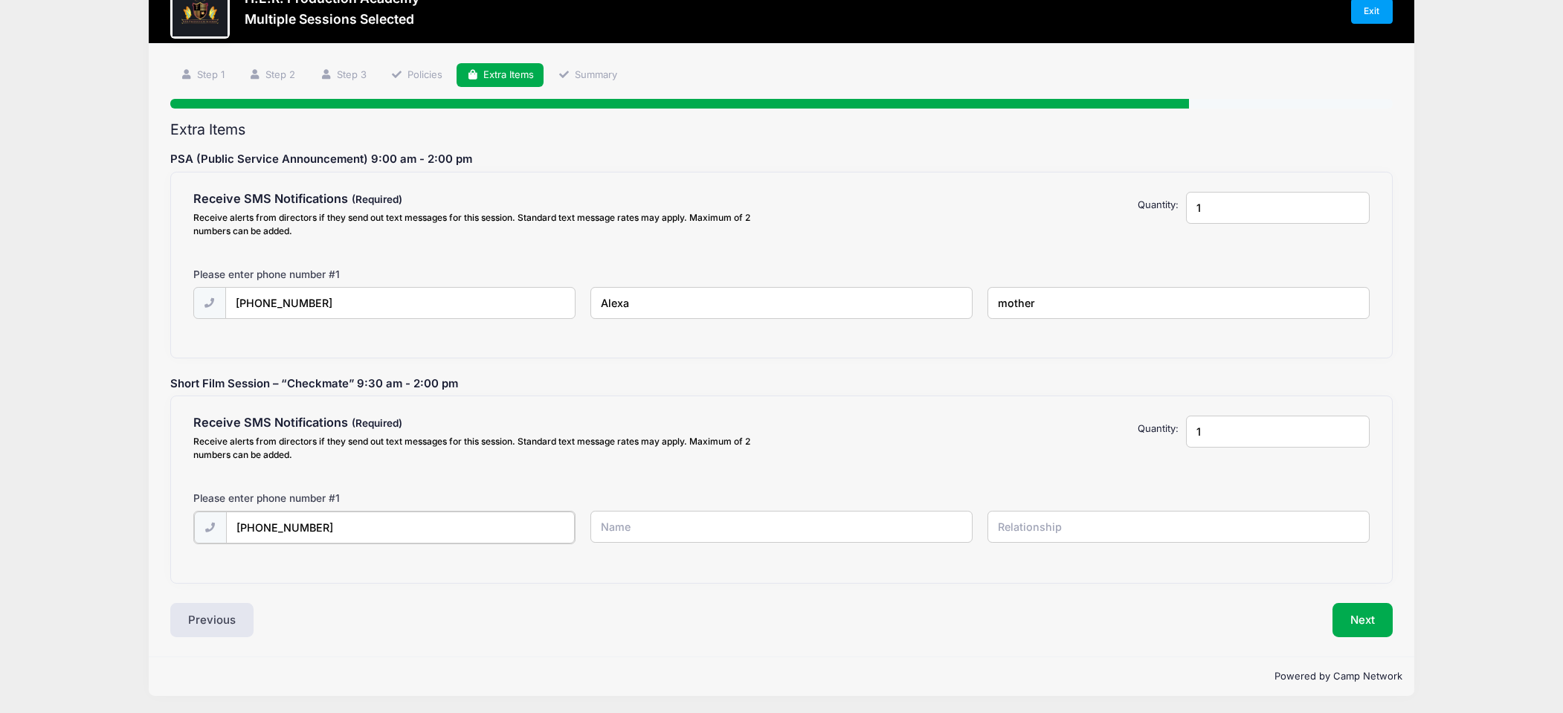
type input "[PHONE_NUMBER]"
click at [611, 531] on input "text" at bounding box center [781, 527] width 383 height 32
type input "Alexa"
type input "mother"
click at [1360, 615] on button "Next" at bounding box center [1362, 619] width 60 height 34
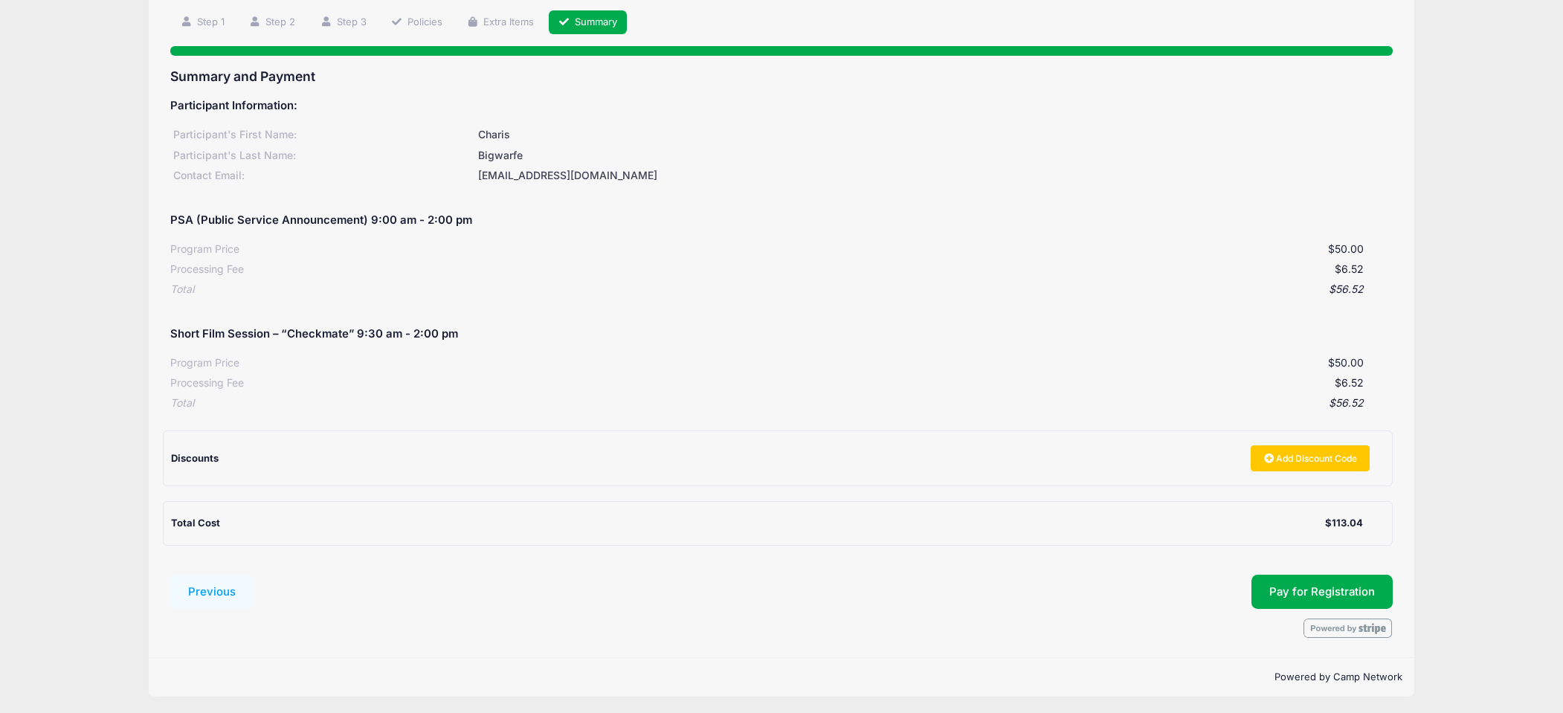
scroll to position [101, 0]
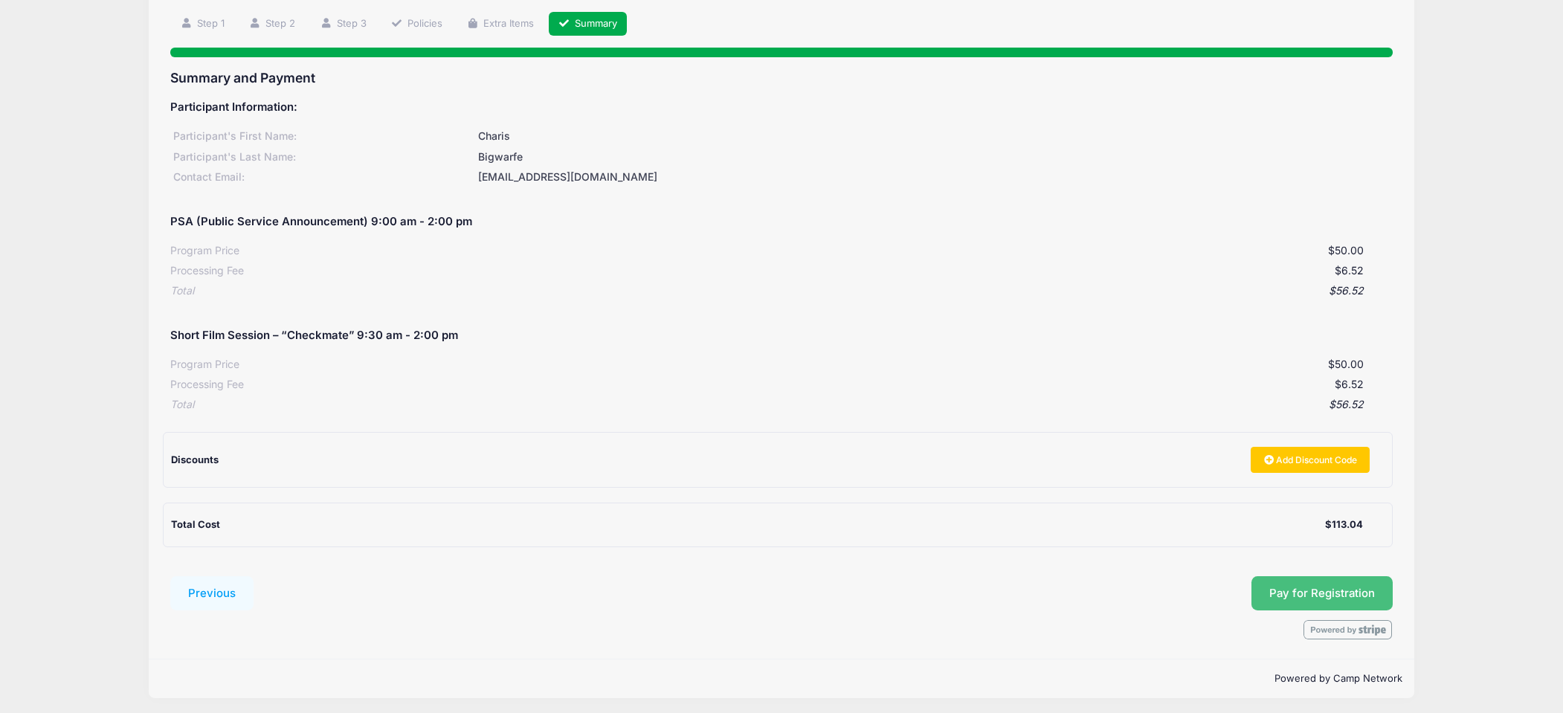
click at [1289, 592] on button "Pay for Registration" at bounding box center [1321, 593] width 141 height 34
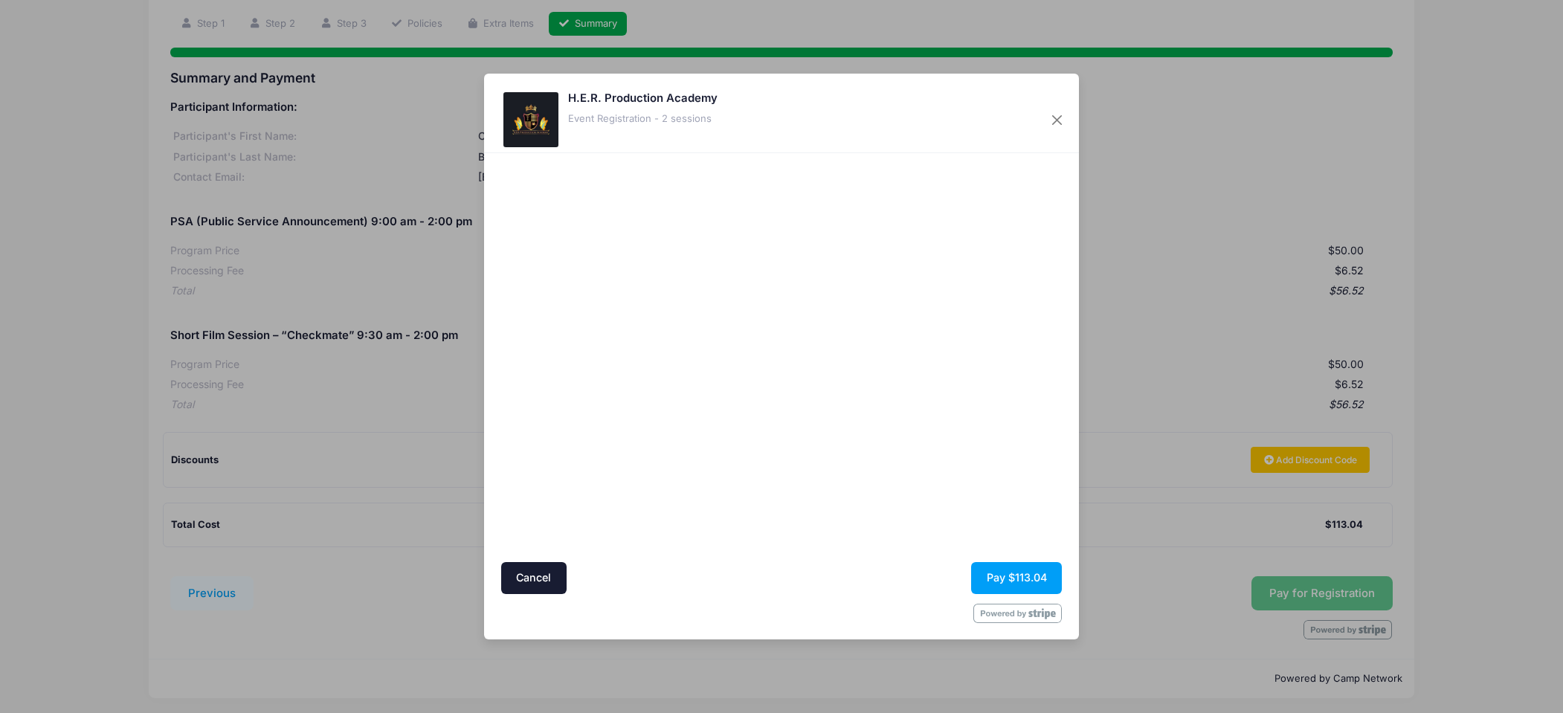
click at [881, 590] on div "Cancel Pay $113.04" at bounding box center [781, 578] width 561 height 32
click at [1016, 579] on button "Pay $113.04" at bounding box center [1016, 578] width 91 height 32
